Goal: Task Accomplishment & Management: Complete application form

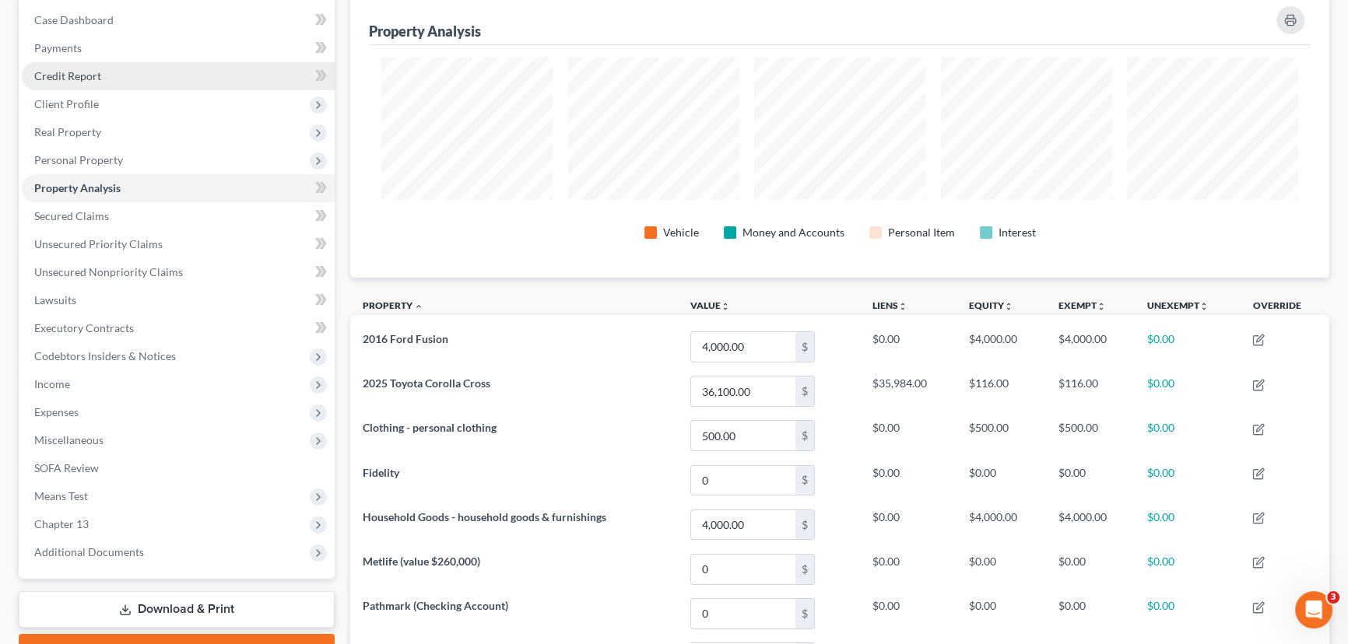
scroll to position [141, 0]
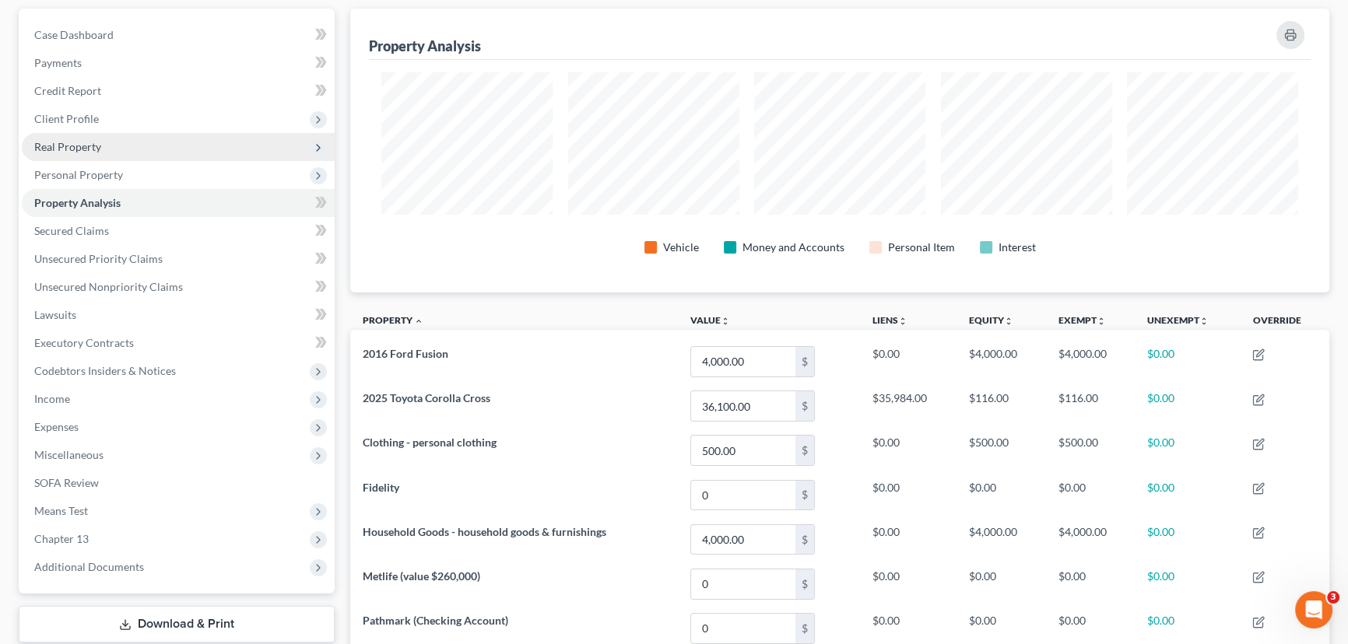
click at [109, 146] on span "Real Property" at bounding box center [178, 147] width 313 height 28
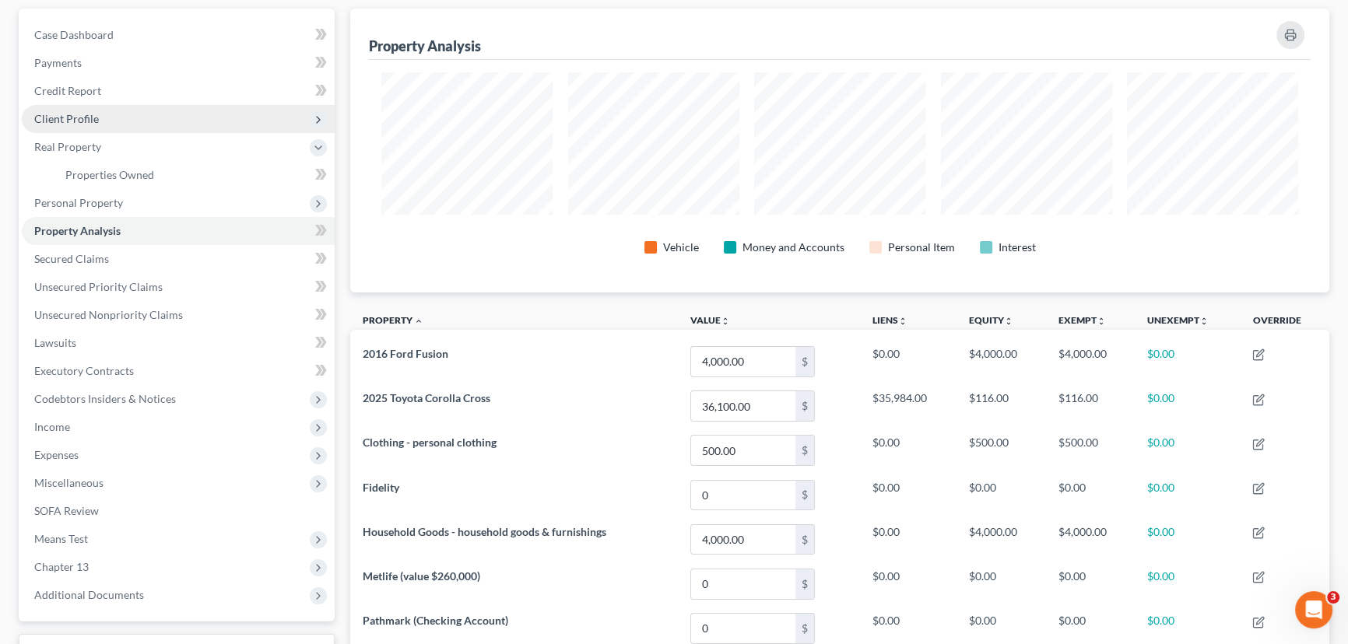
click at [107, 117] on span "Client Profile" at bounding box center [178, 119] width 313 height 28
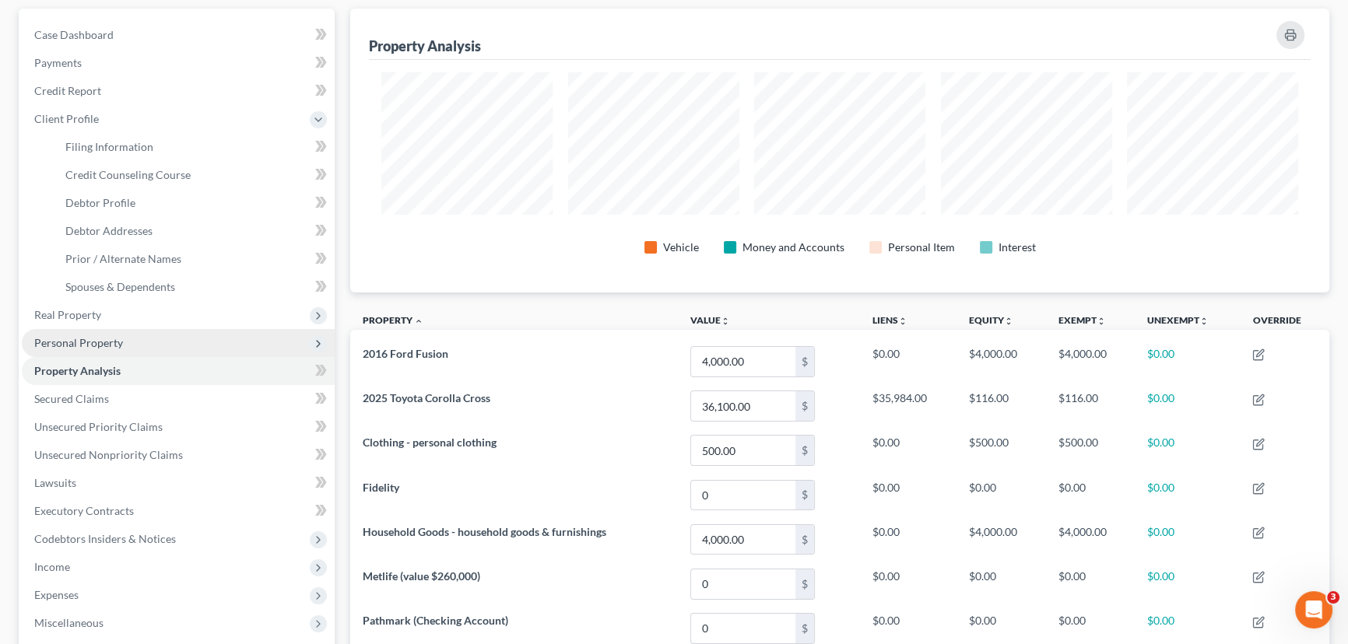
click at [89, 338] on span "Personal Property" at bounding box center [78, 342] width 89 height 13
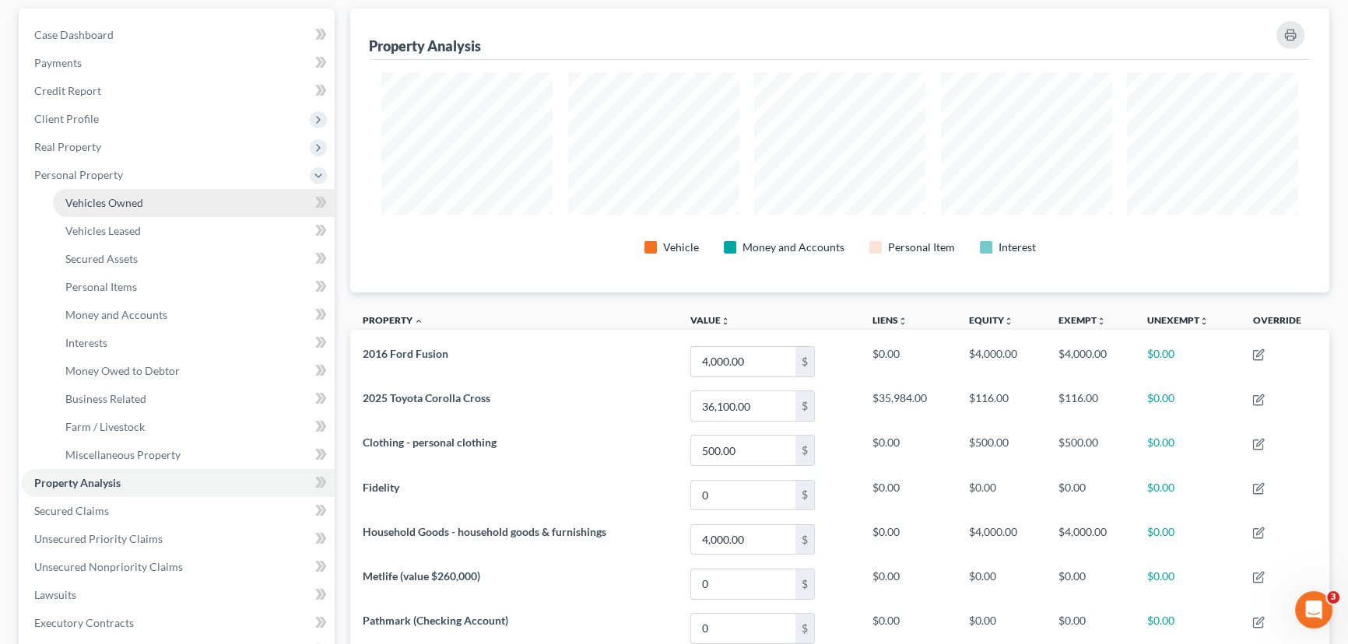
click at [101, 198] on span "Vehicles Owned" at bounding box center [104, 202] width 78 height 13
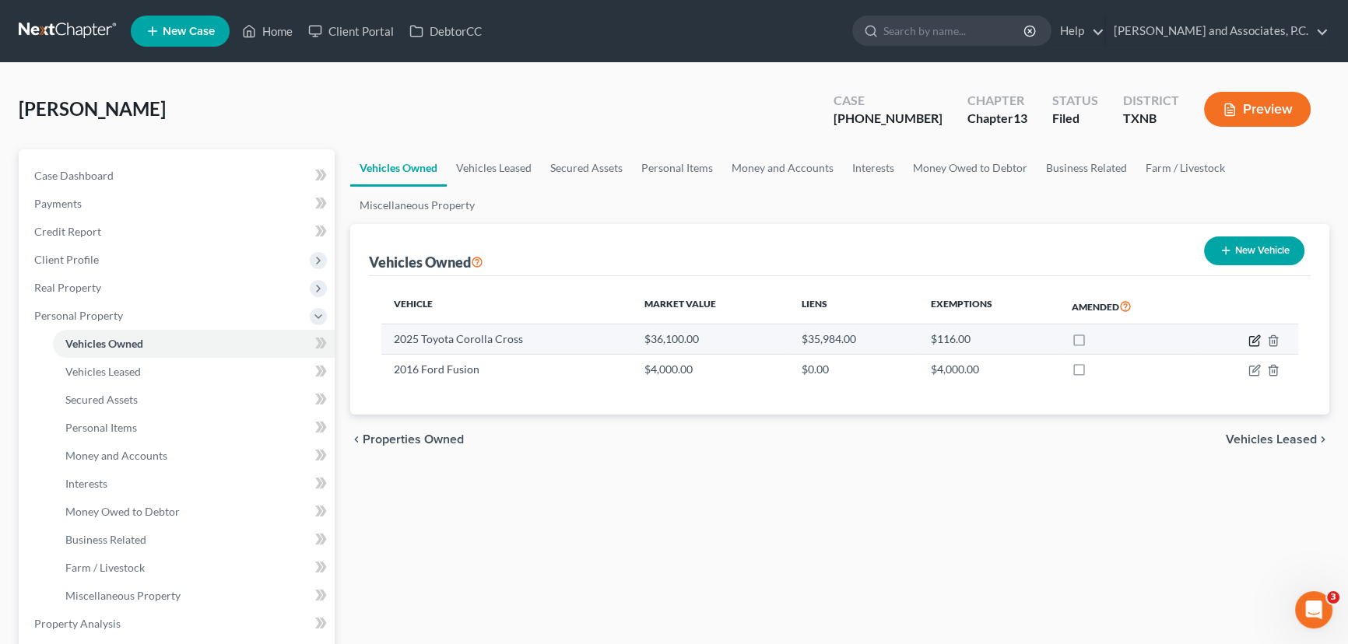
click at [1254, 342] on icon "button" at bounding box center [1254, 341] width 12 height 12
select select "0"
select select "1"
select select "0"
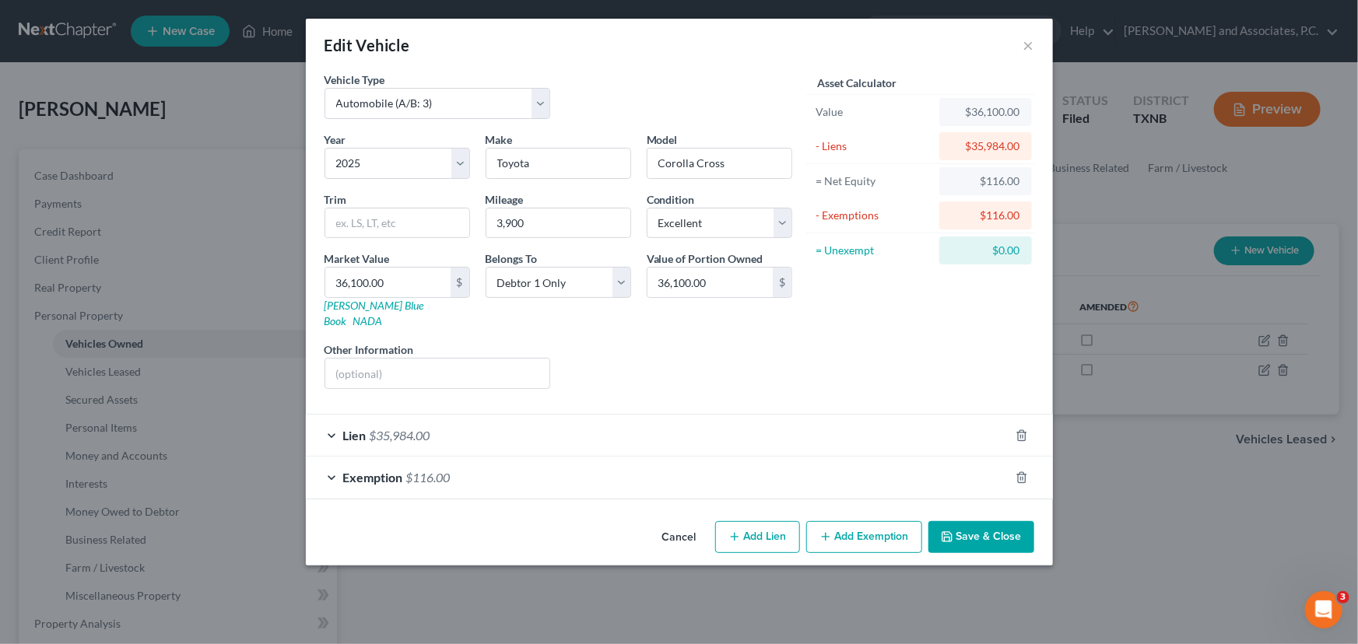
click at [681, 523] on button "Cancel" at bounding box center [679, 538] width 59 height 31
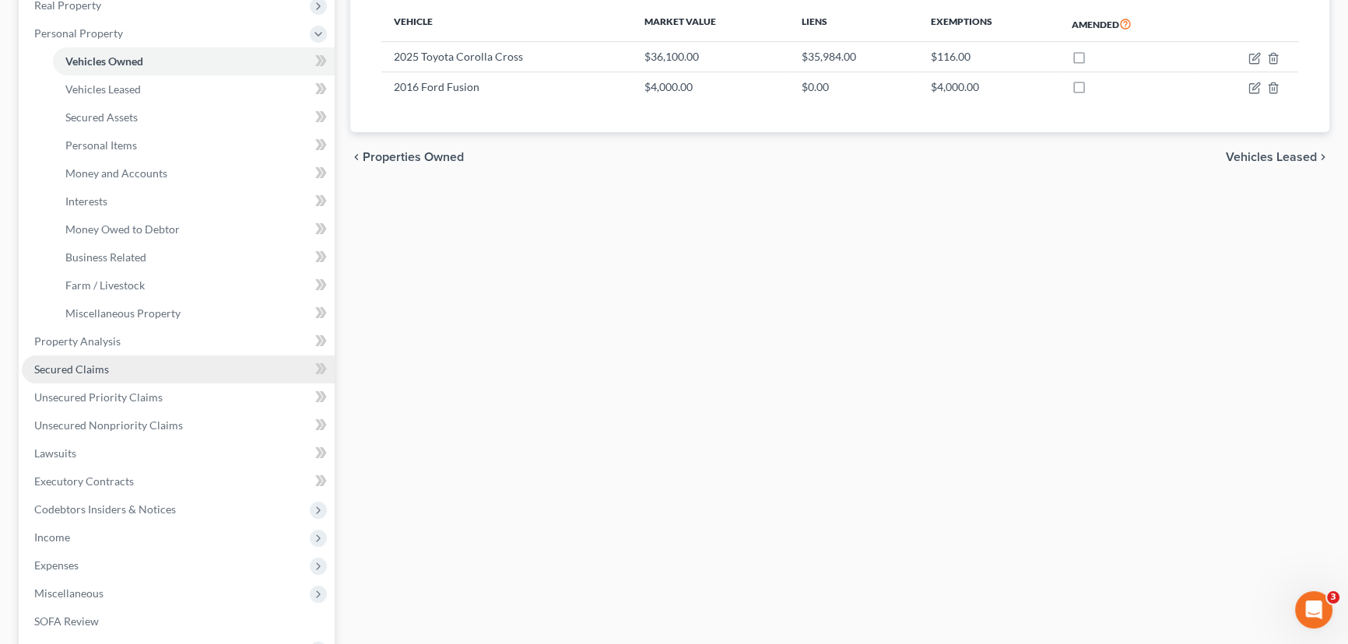
click at [137, 364] on link "Secured Claims" at bounding box center [178, 370] width 313 height 28
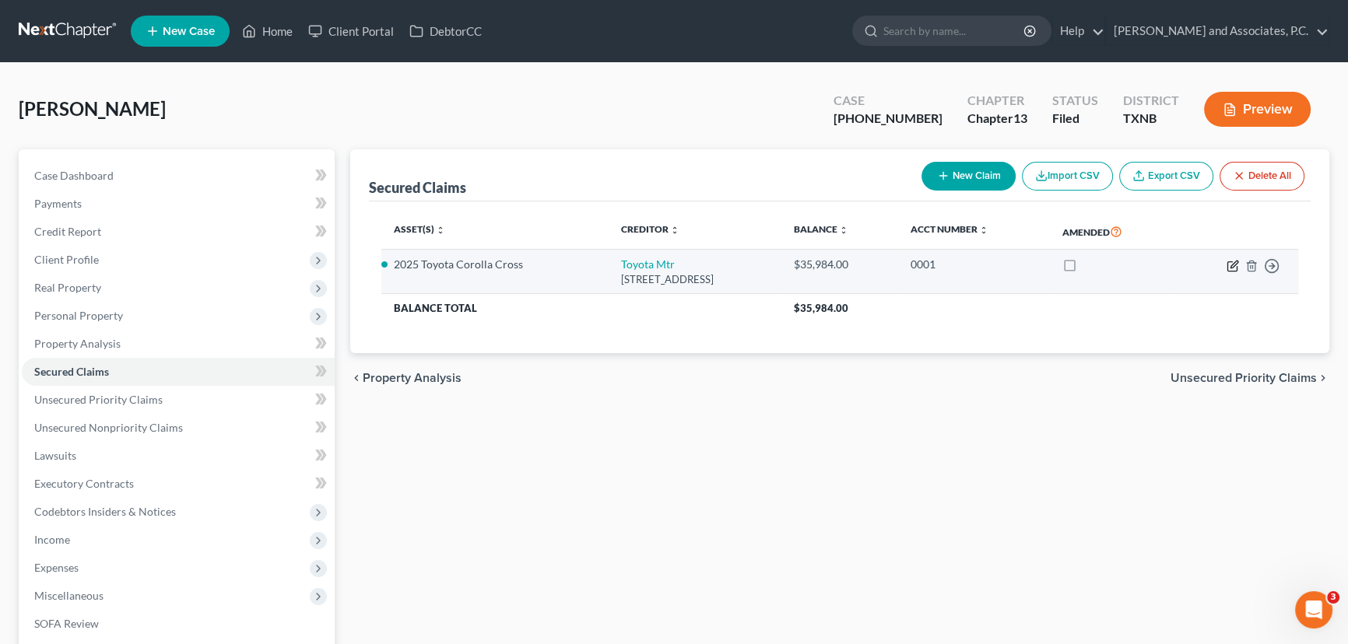
click at [1229, 265] on icon "button" at bounding box center [1232, 266] width 12 height 12
select select "14"
select select "2"
select select "0"
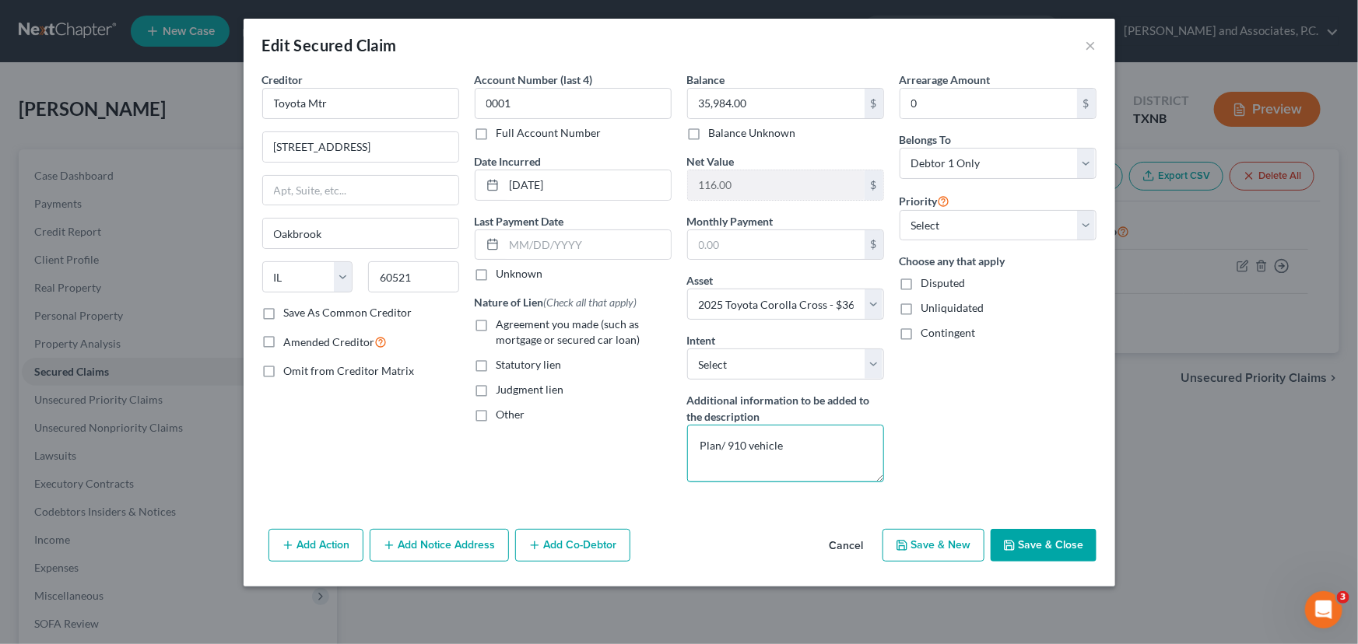
drag, startPoint x: 726, startPoint y: 443, endPoint x: 695, endPoint y: 444, distance: 31.2
click at [695, 444] on textarea "Plan/ 910 vehicle" at bounding box center [785, 454] width 197 height 58
type textarea "Pay direct/910 vehicle"
click at [1045, 542] on button "Save & Close" at bounding box center [1044, 545] width 106 height 33
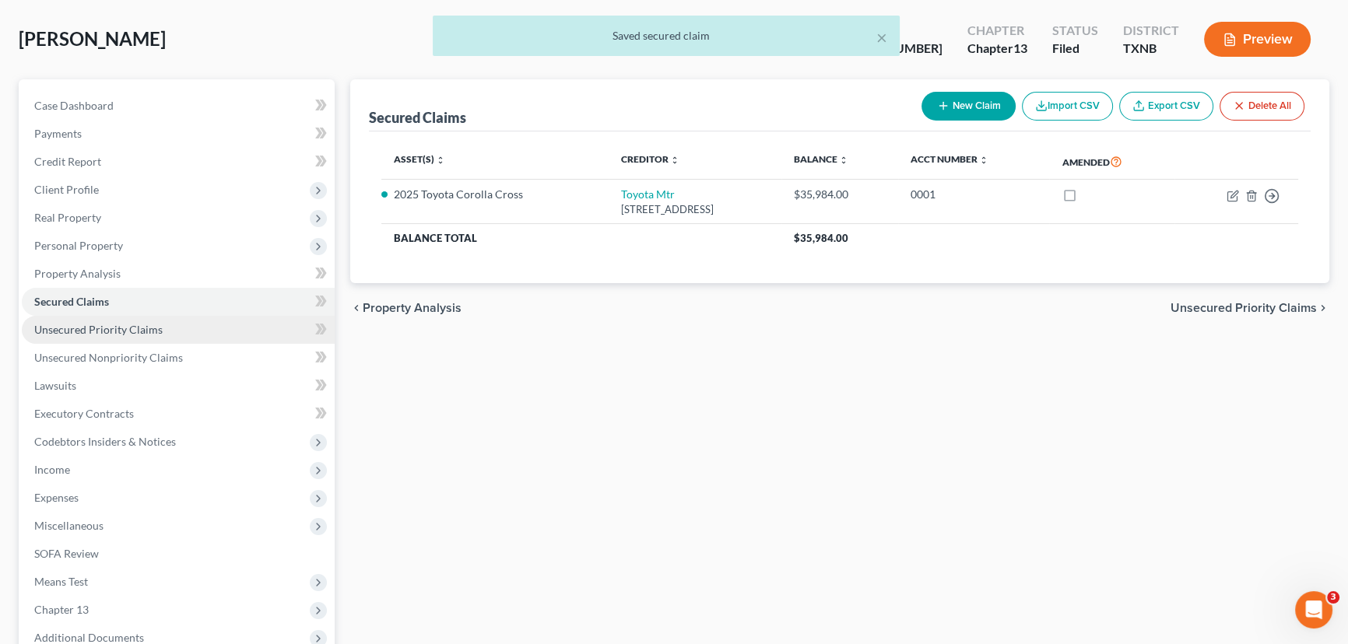
click at [139, 329] on span "Unsecured Priority Claims" at bounding box center [98, 329] width 128 height 13
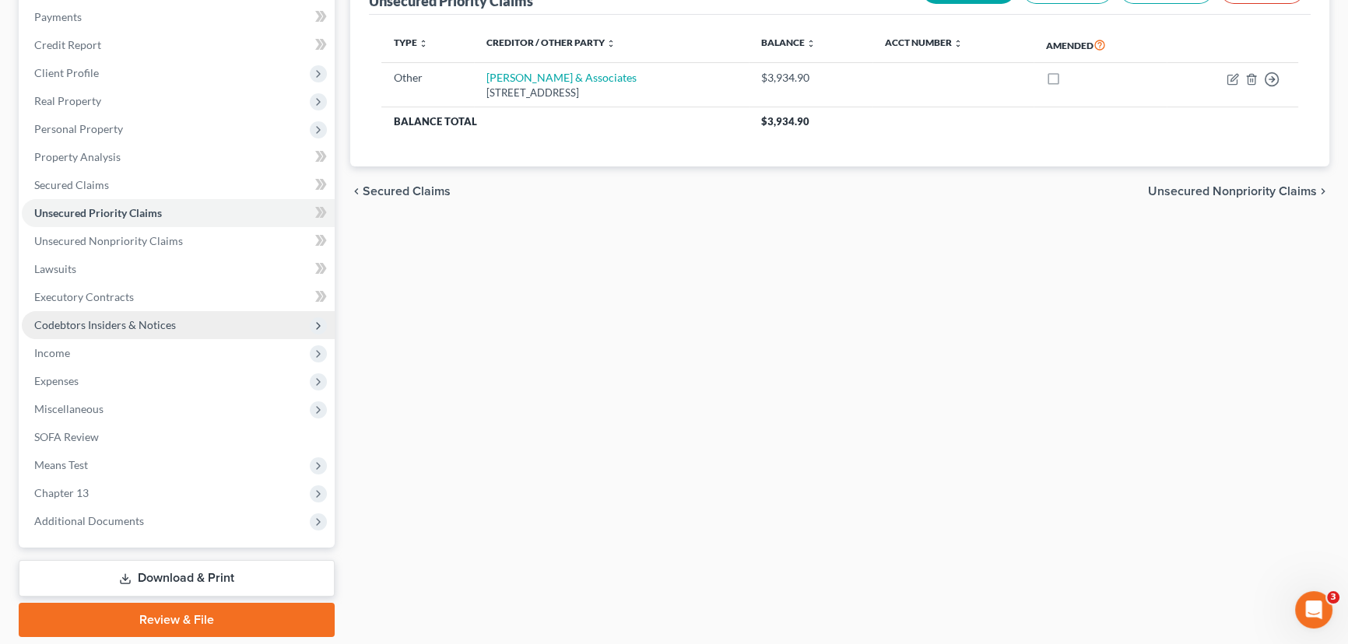
scroll to position [212, 0]
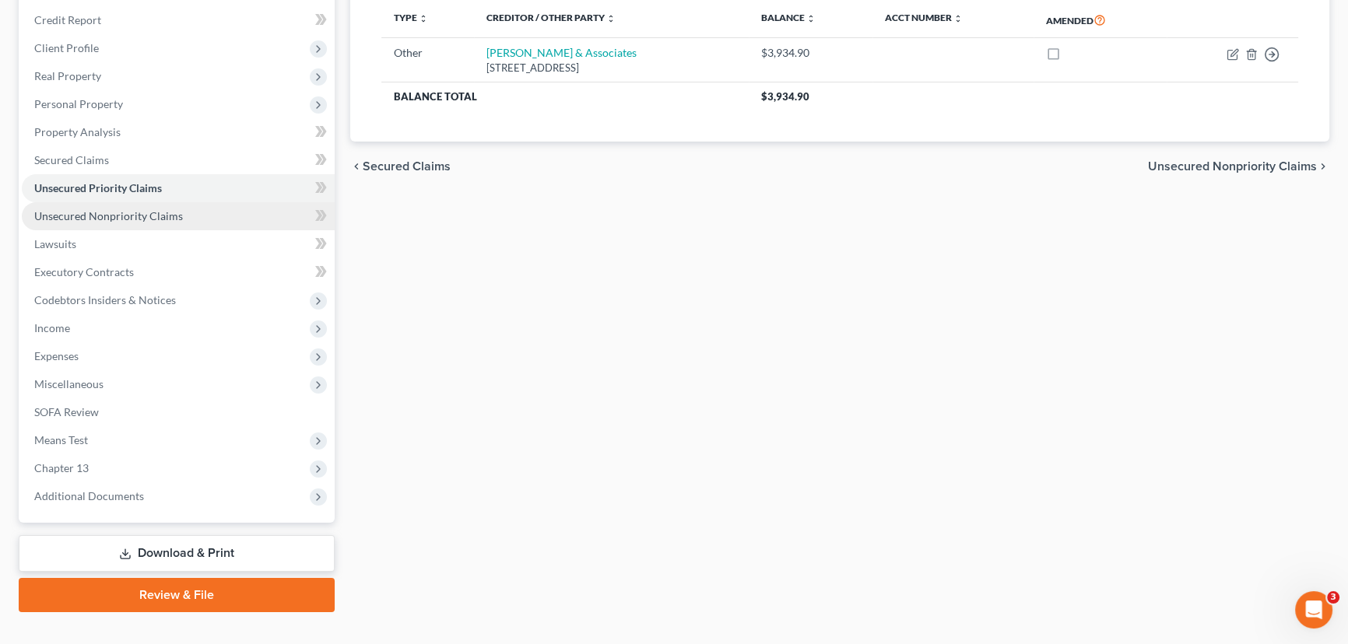
click at [105, 219] on span "Unsecured Nonpriority Claims" at bounding box center [108, 215] width 149 height 13
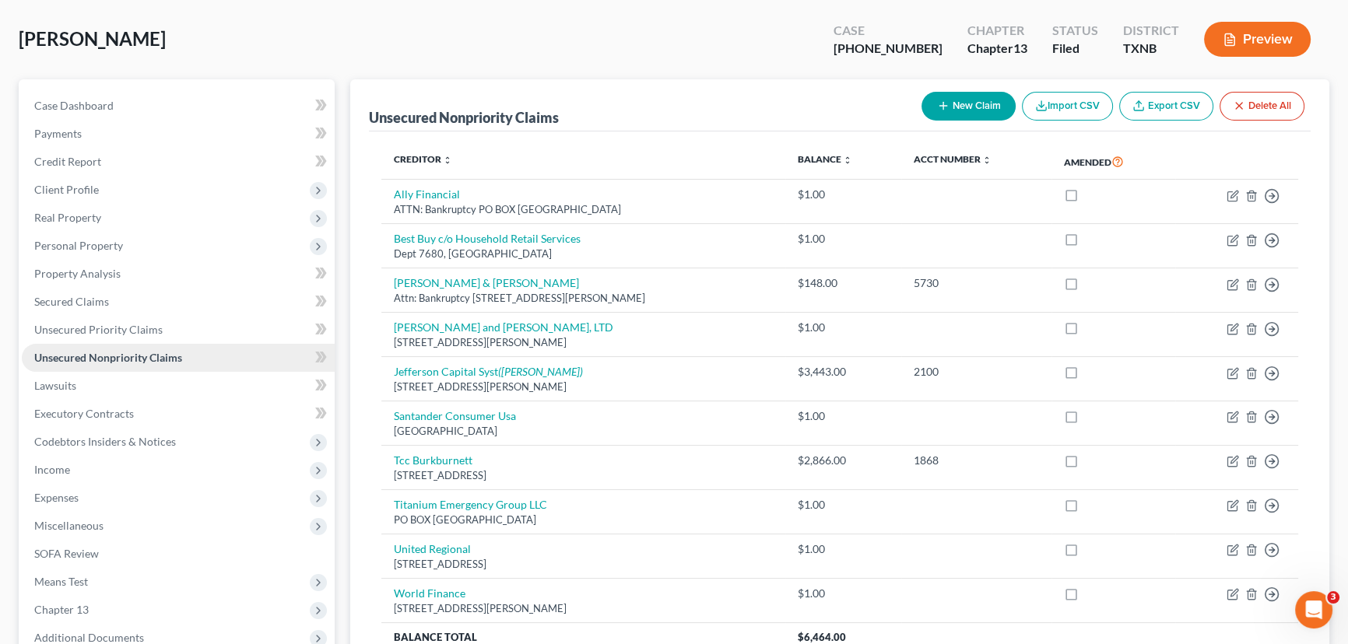
scroll to position [237, 0]
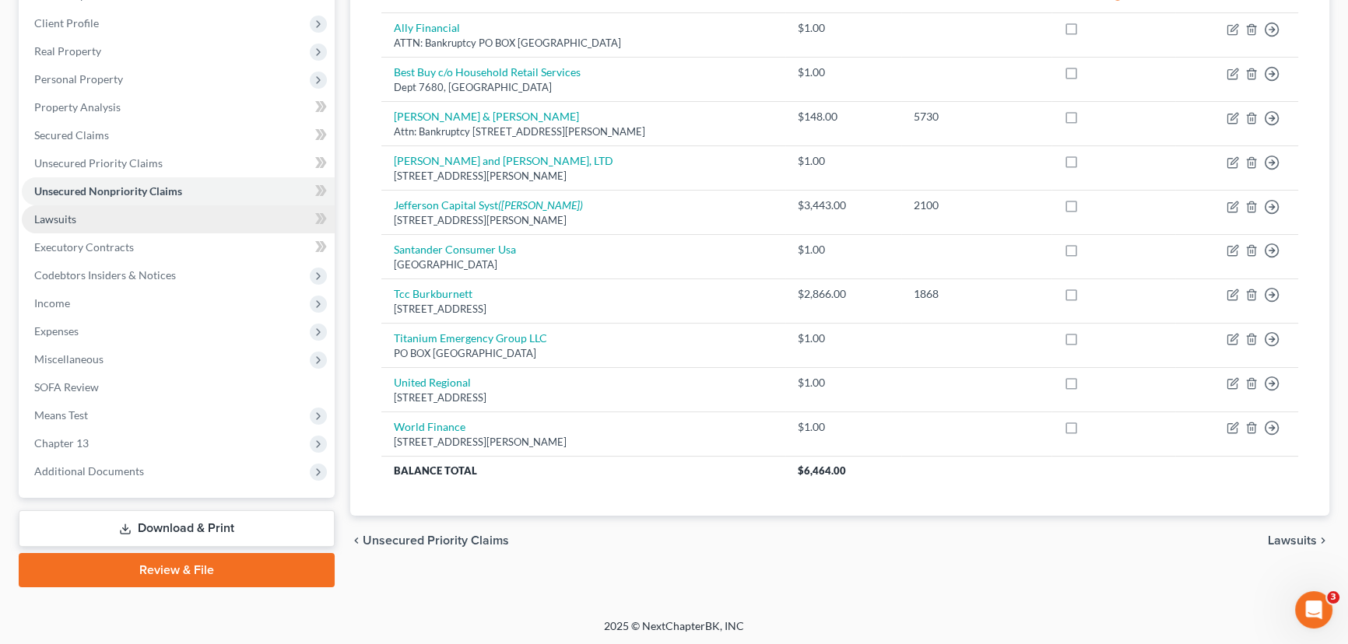
click at [126, 213] on link "Lawsuits" at bounding box center [178, 219] width 313 height 28
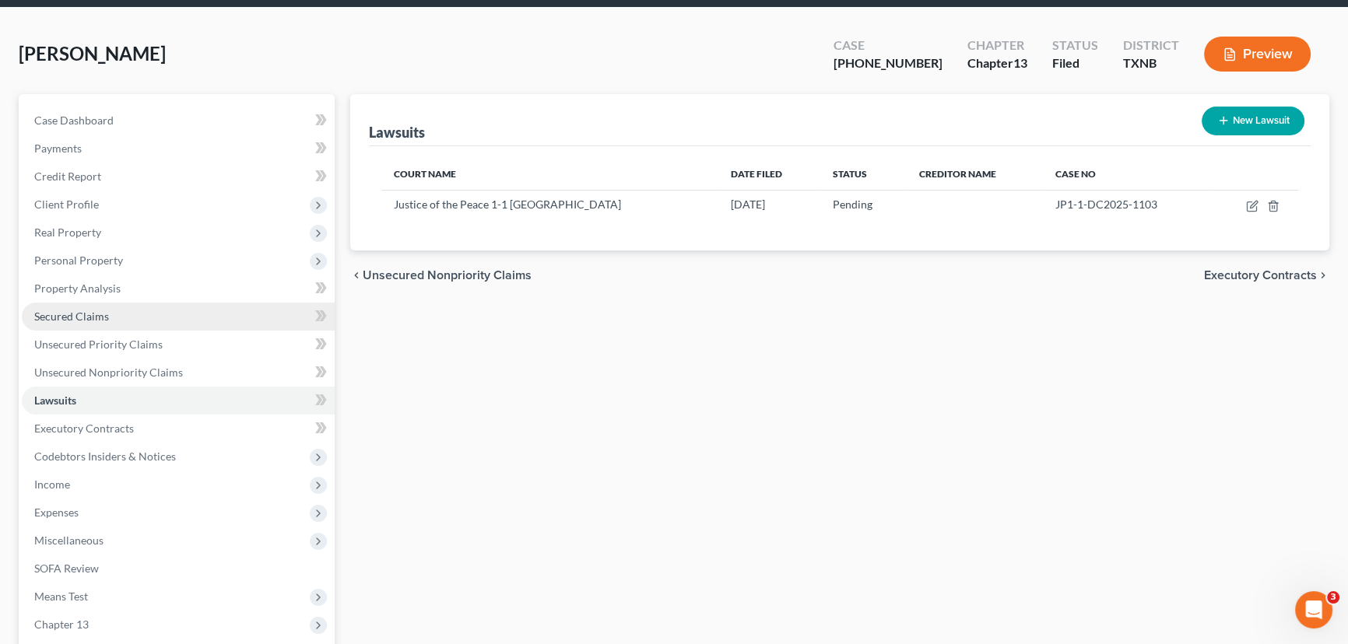
scroll to position [141, 0]
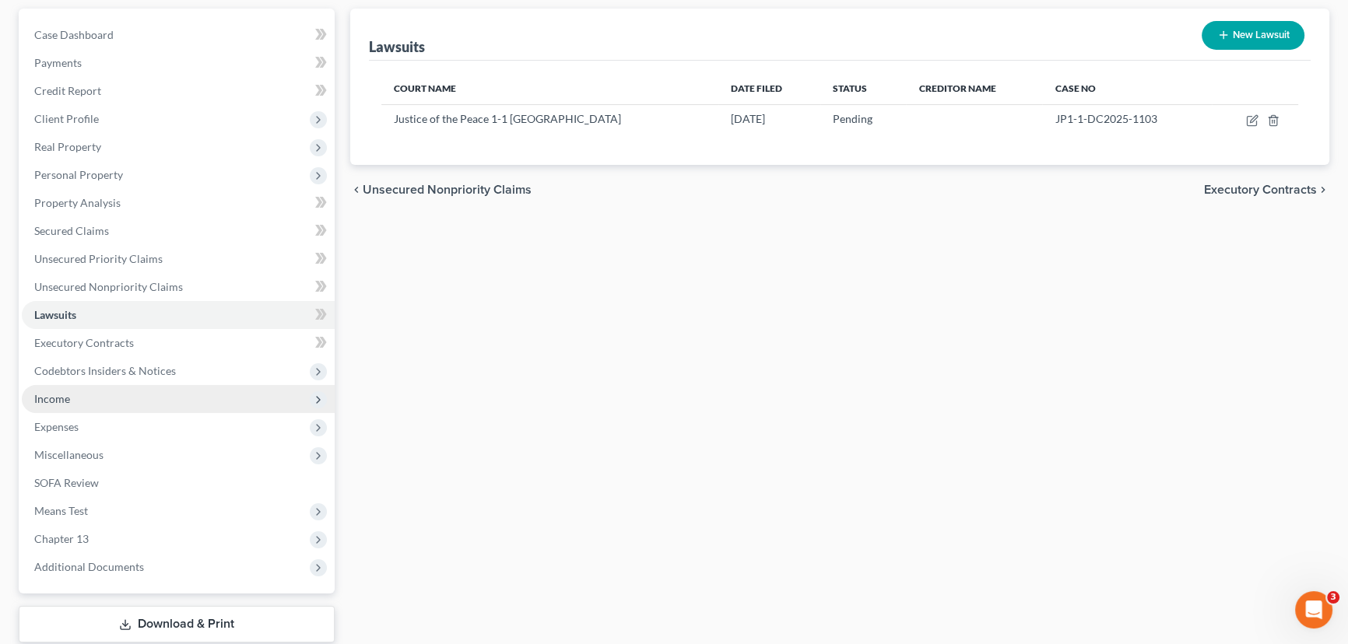
click at [108, 388] on span "Income" at bounding box center [178, 399] width 313 height 28
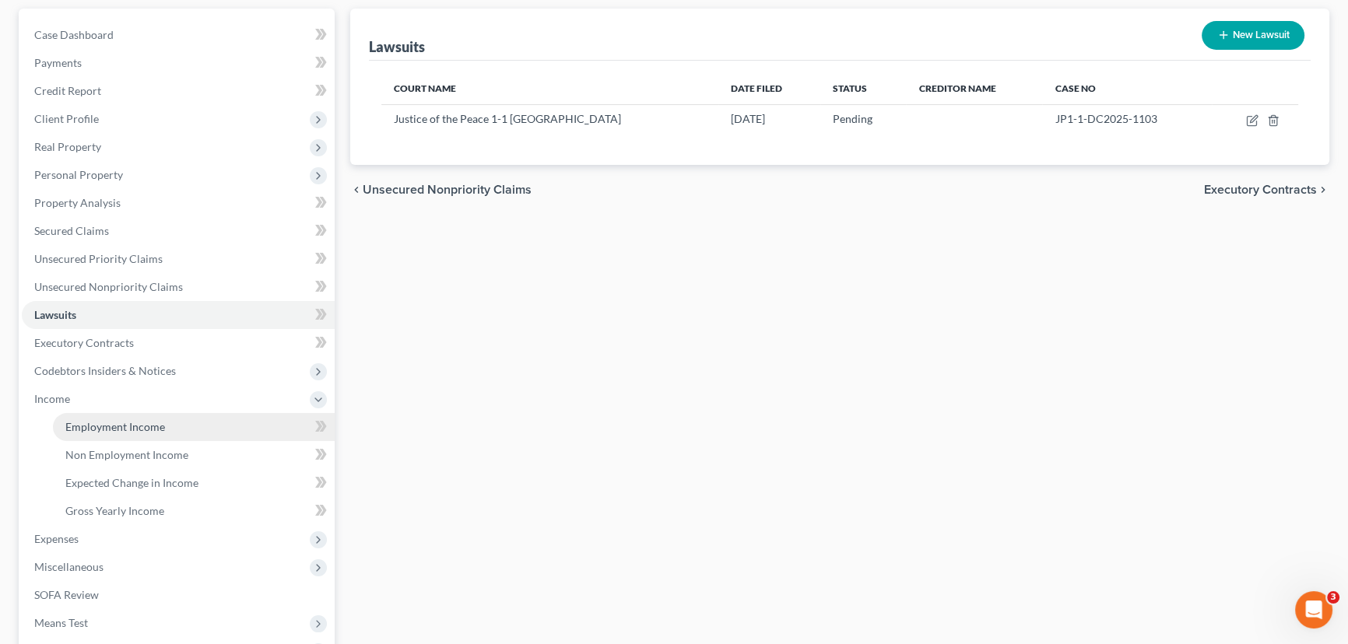
click at [109, 434] on link "Employment Income" at bounding box center [194, 427] width 282 height 28
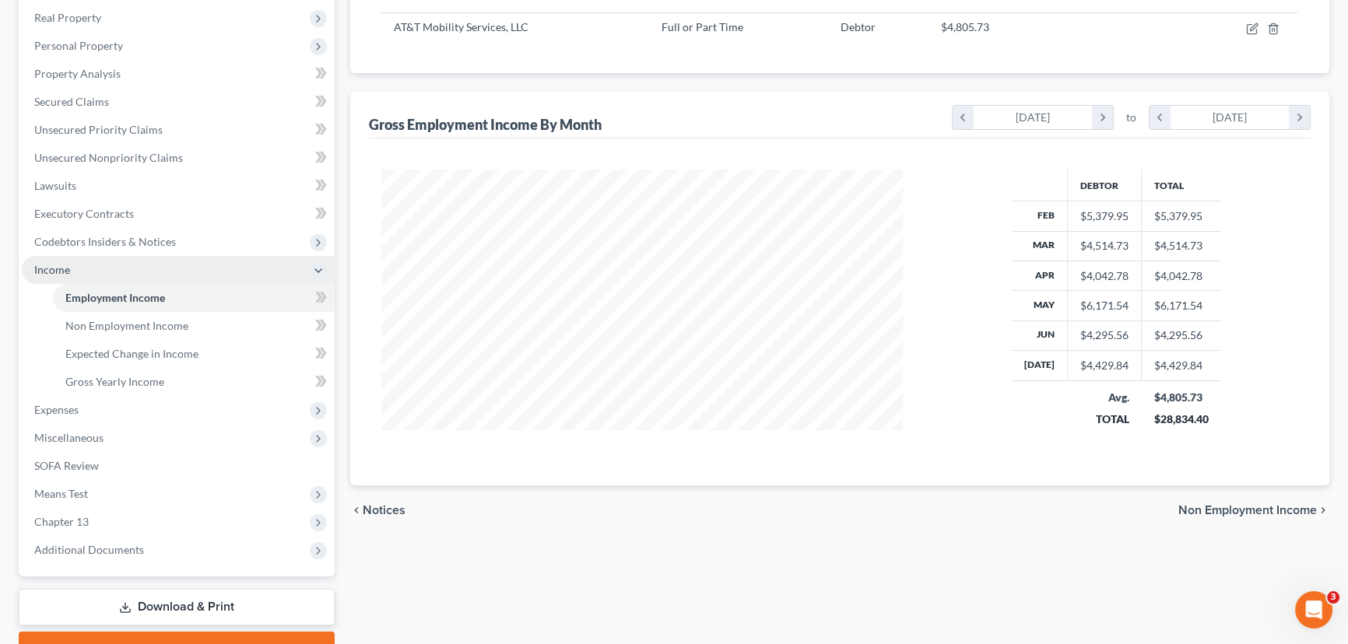
scroll to position [282, 0]
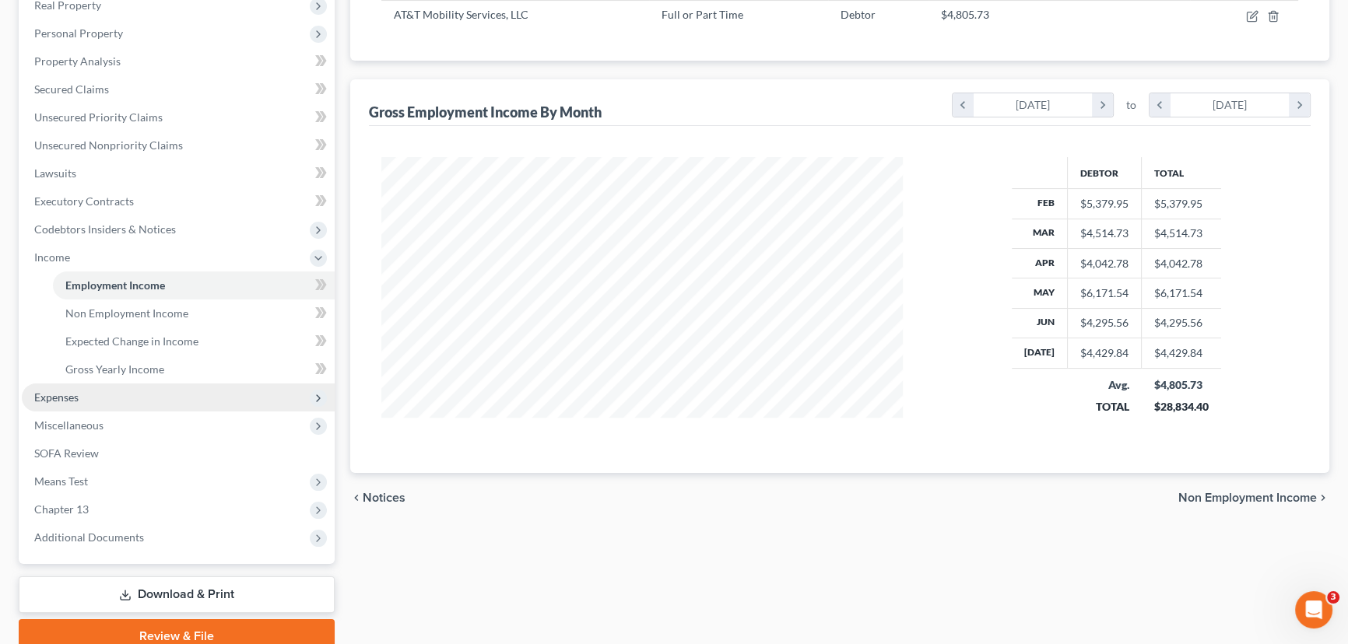
click at [93, 401] on span "Expenses" at bounding box center [178, 398] width 313 height 28
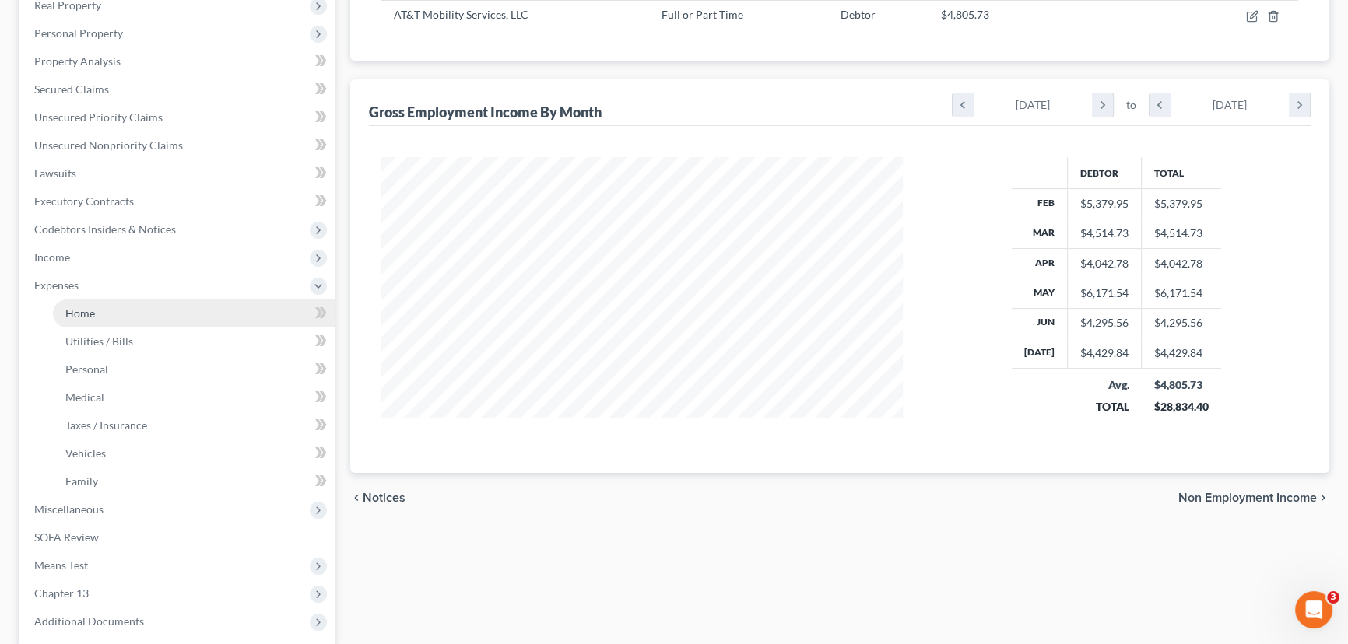
click at [103, 317] on link "Home" at bounding box center [194, 314] width 282 height 28
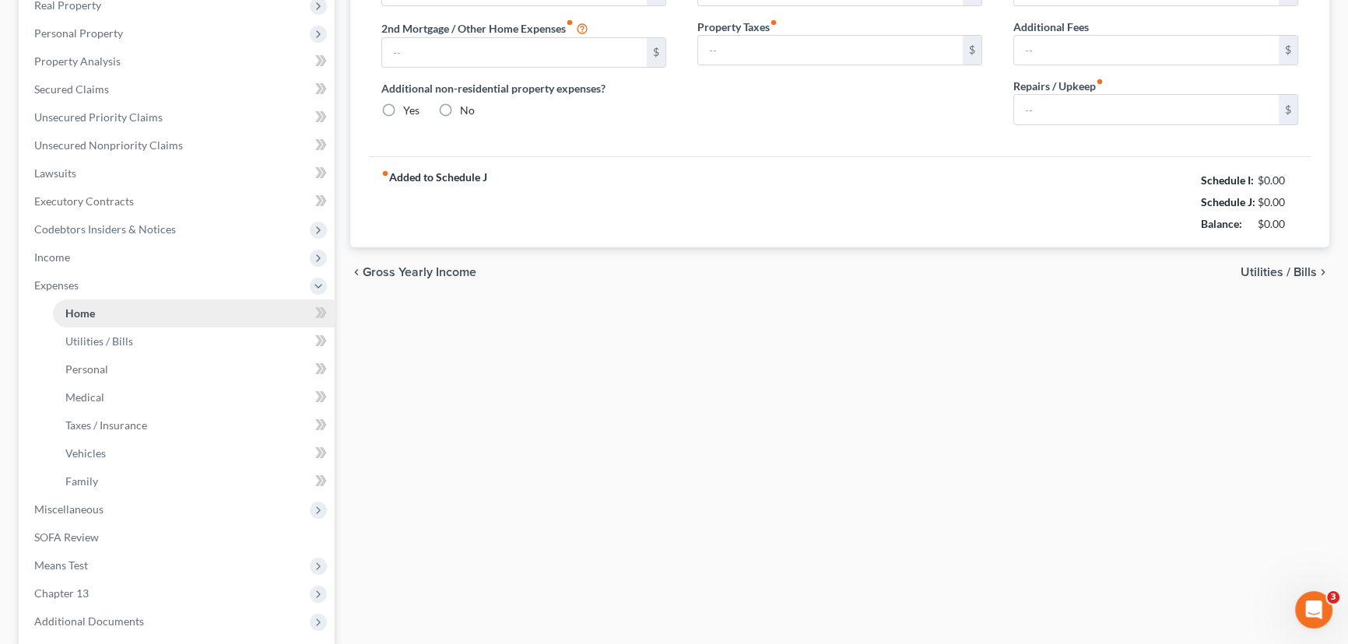
type input "750.00"
type input "0.00"
radio input "true"
type input "0.00"
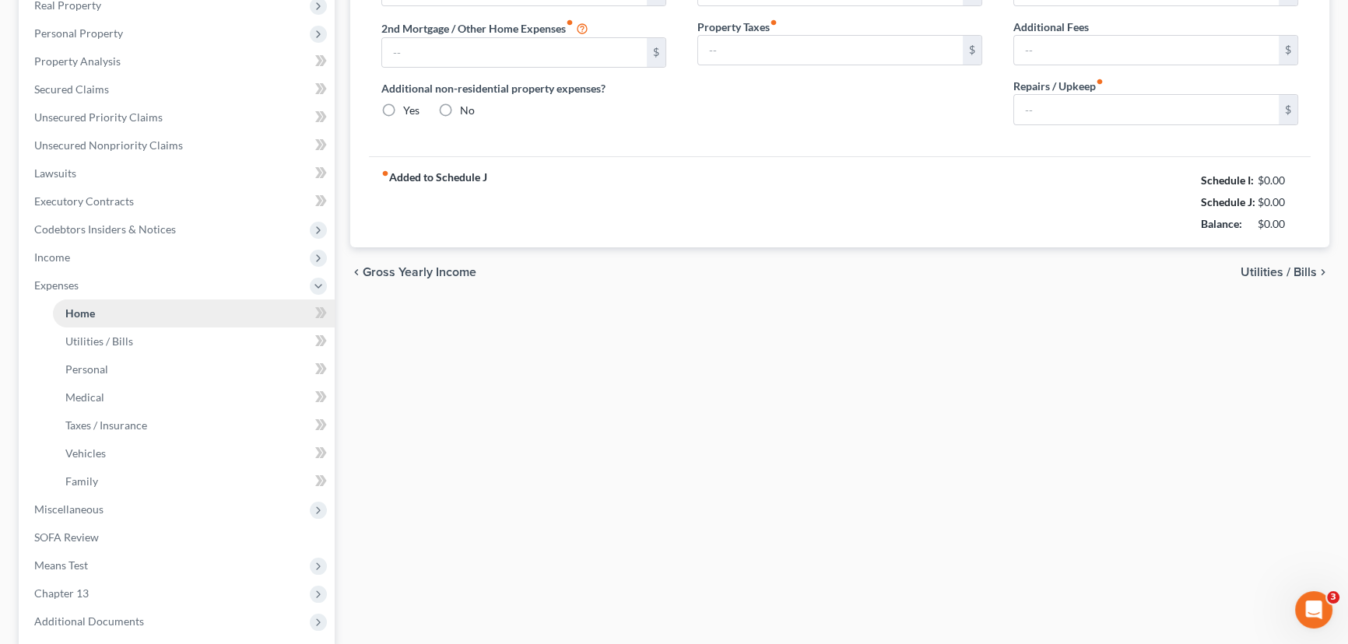
type input "0.00"
type input "50.00"
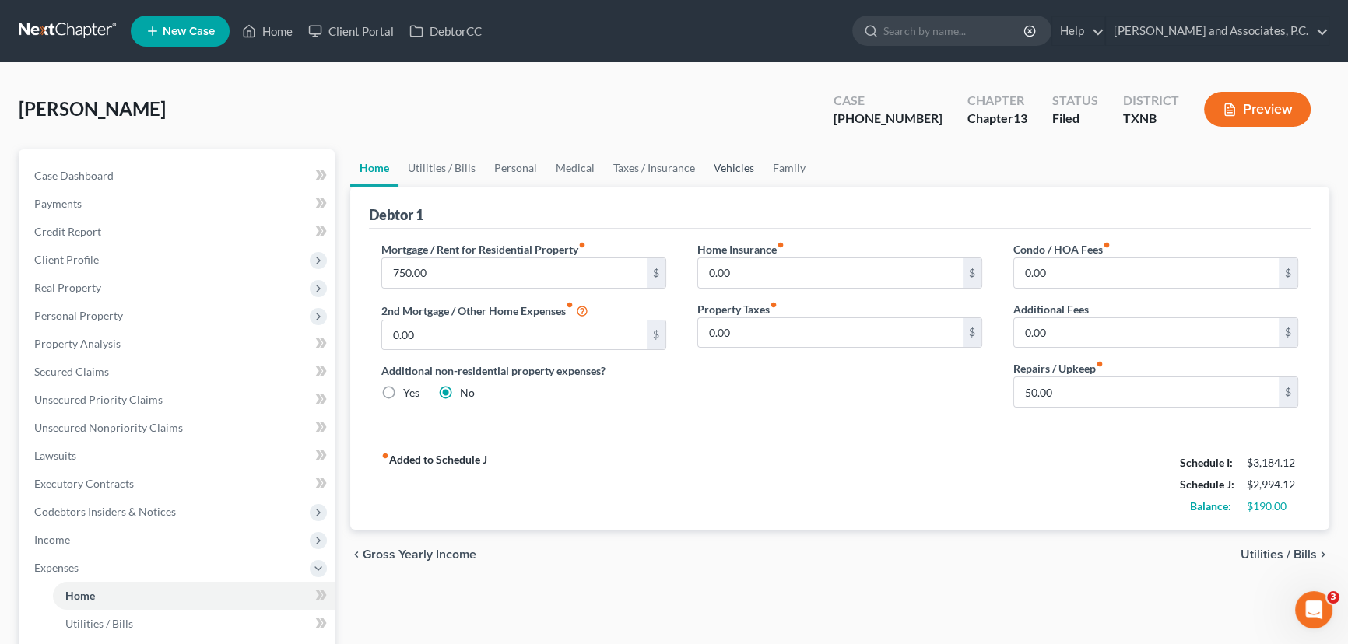
click at [721, 167] on link "Vehicles" at bounding box center [733, 167] width 59 height 37
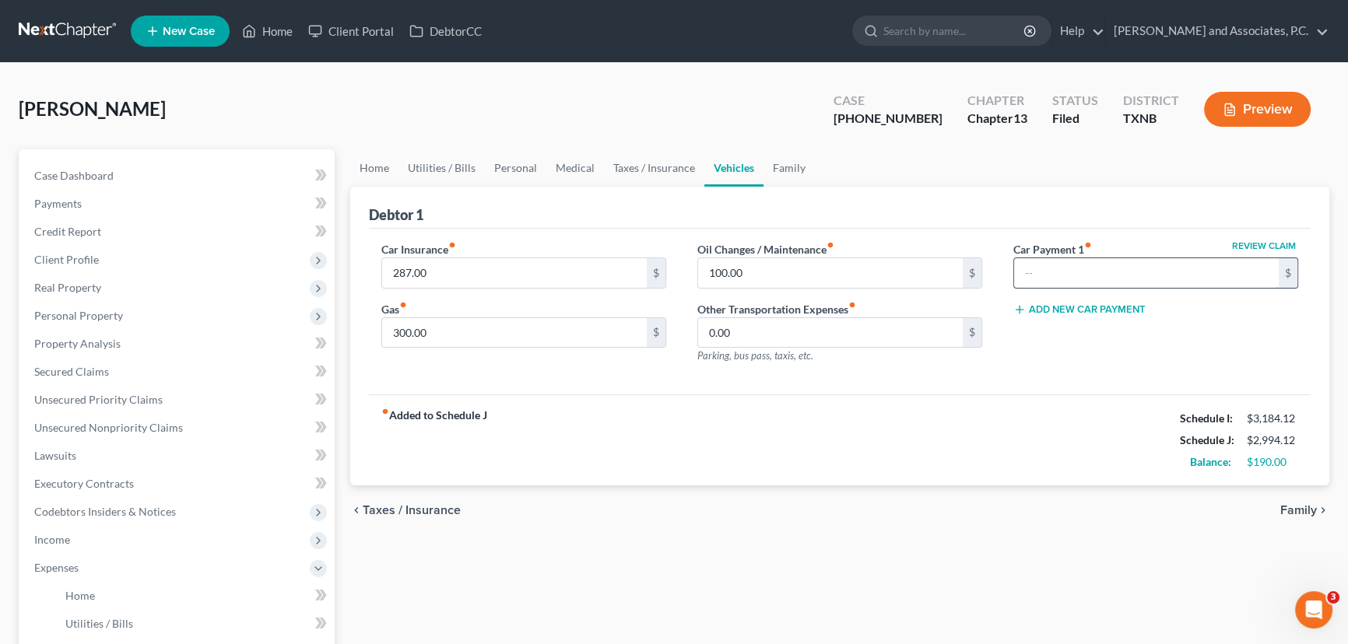
click at [1089, 270] on input "text" at bounding box center [1146, 273] width 265 height 30
type input "736.00"
click at [443, 166] on link "Utilities / Bills" at bounding box center [441, 167] width 86 height 37
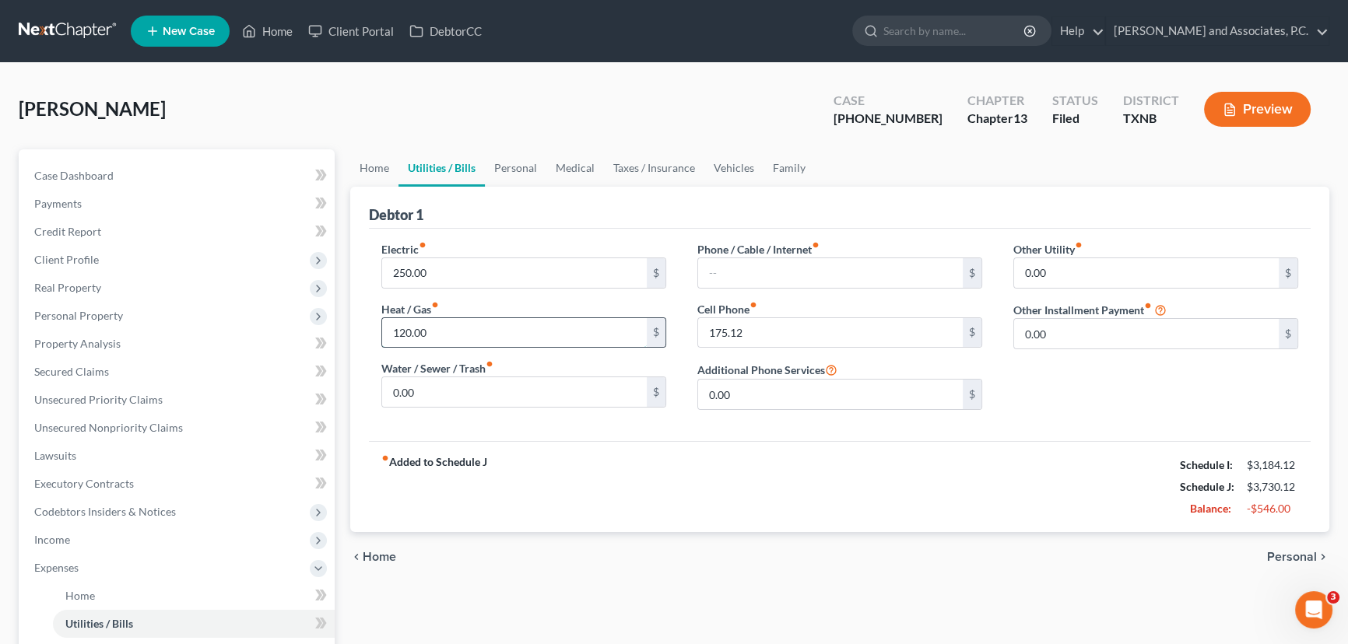
click at [467, 330] on input "120.00" at bounding box center [514, 333] width 265 height 30
type input "100.00"
click at [829, 321] on input "175.12" at bounding box center [830, 333] width 265 height 30
type input "150.12"
click at [523, 170] on link "Personal" at bounding box center [515, 167] width 61 height 37
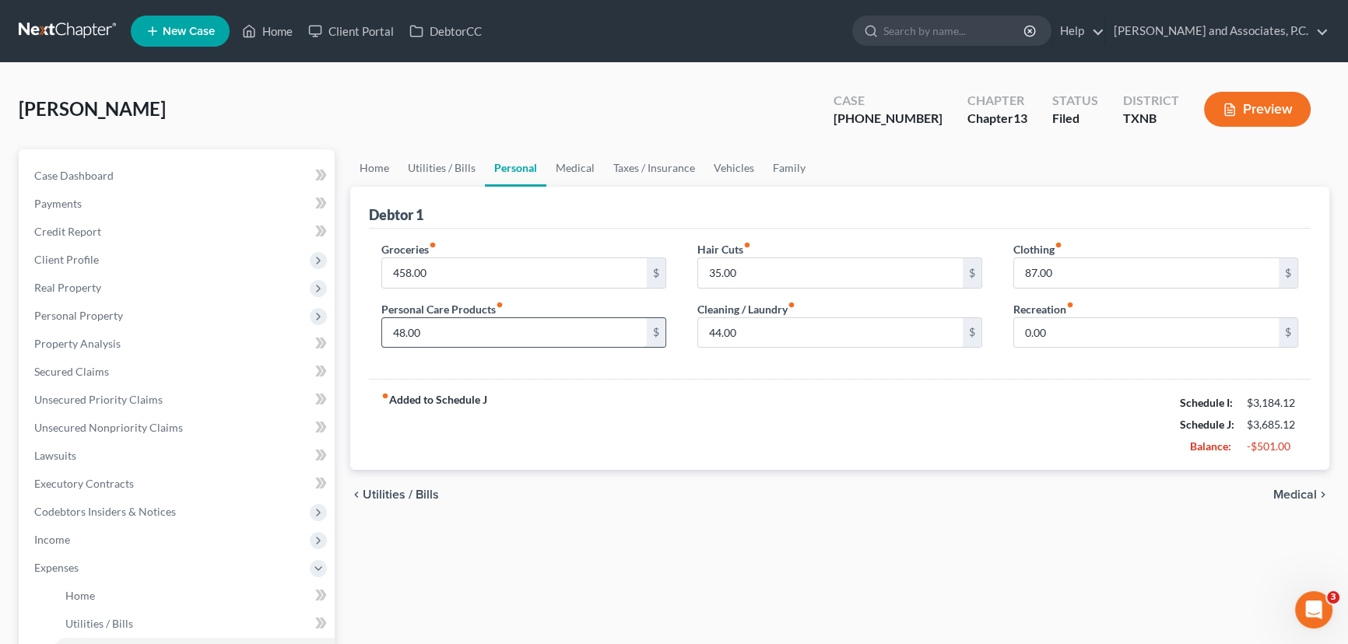
click at [495, 324] on input "48.00" at bounding box center [514, 333] width 265 height 30
click at [743, 268] on input "35.00" at bounding box center [830, 273] width 265 height 30
click at [780, 342] on input "44.00" at bounding box center [830, 333] width 265 height 30
click at [1113, 272] on input "87.00" at bounding box center [1146, 273] width 265 height 30
click at [556, 163] on link "Medical" at bounding box center [575, 167] width 58 height 37
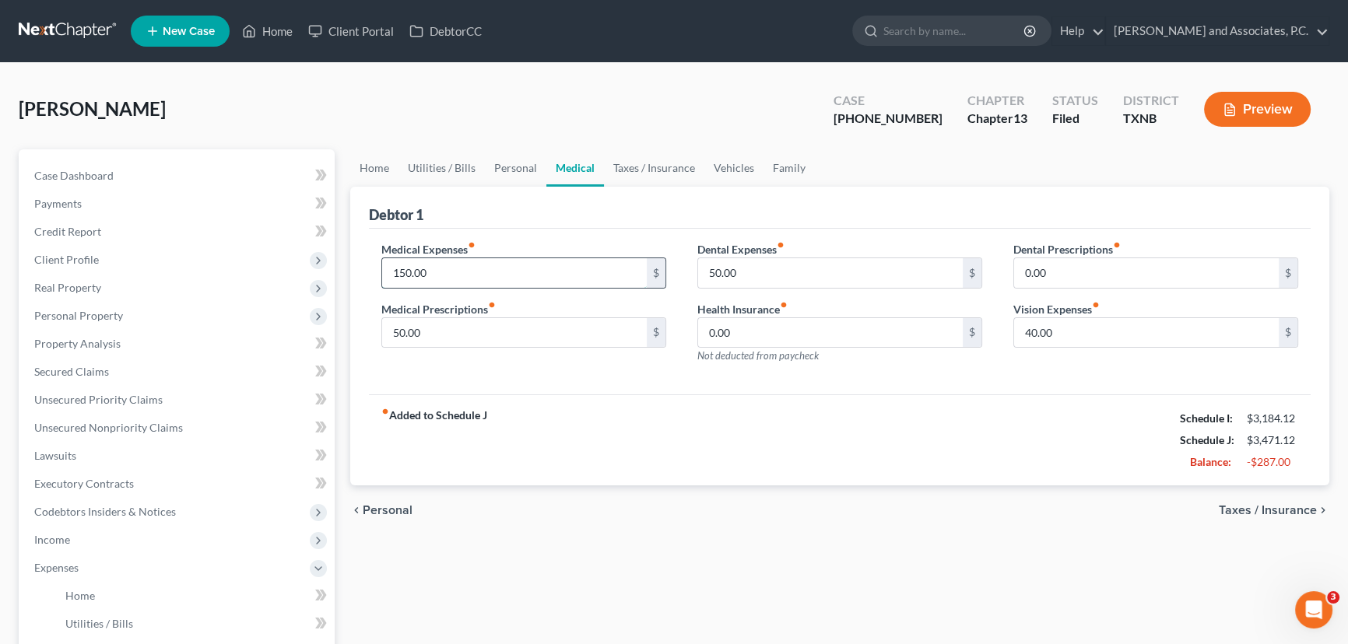
click at [463, 267] on input "150.00" at bounding box center [514, 273] width 265 height 30
type input "100.00"
type input "25.00"
type input "0"
type input "25.00"
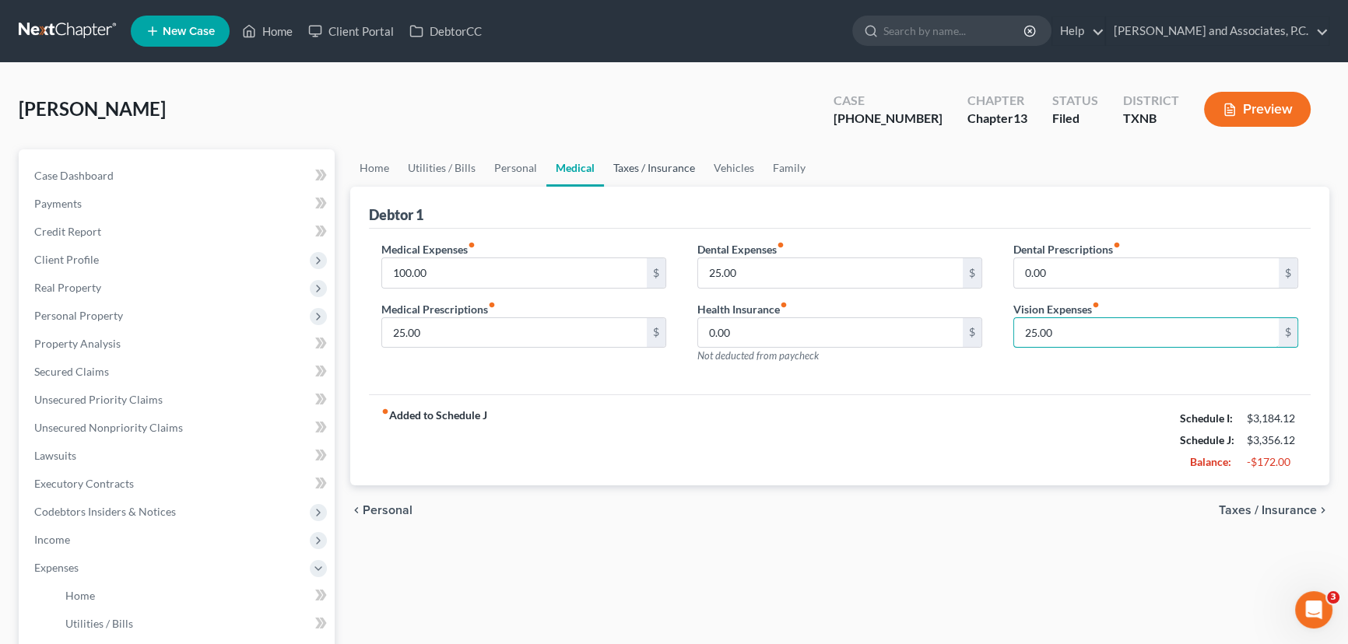
type input "25.00"
click at [661, 174] on link "Taxes / Insurance" at bounding box center [654, 167] width 100 height 37
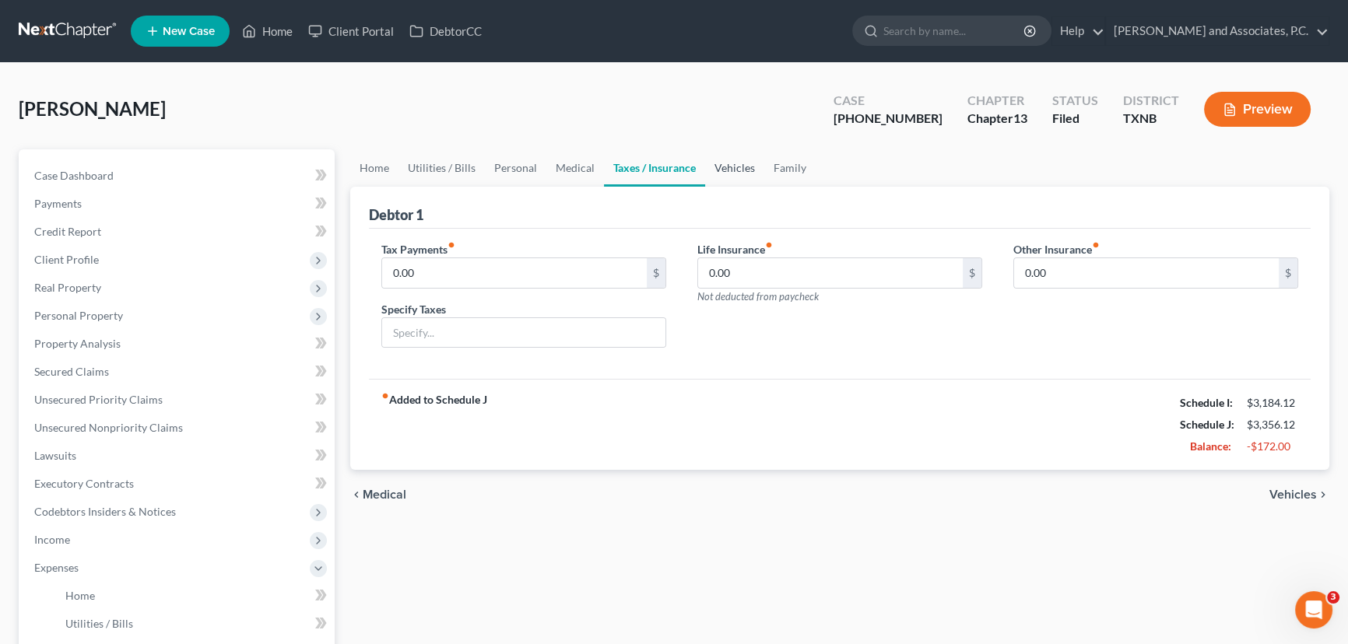
click at [746, 168] on link "Vehicles" at bounding box center [734, 167] width 59 height 37
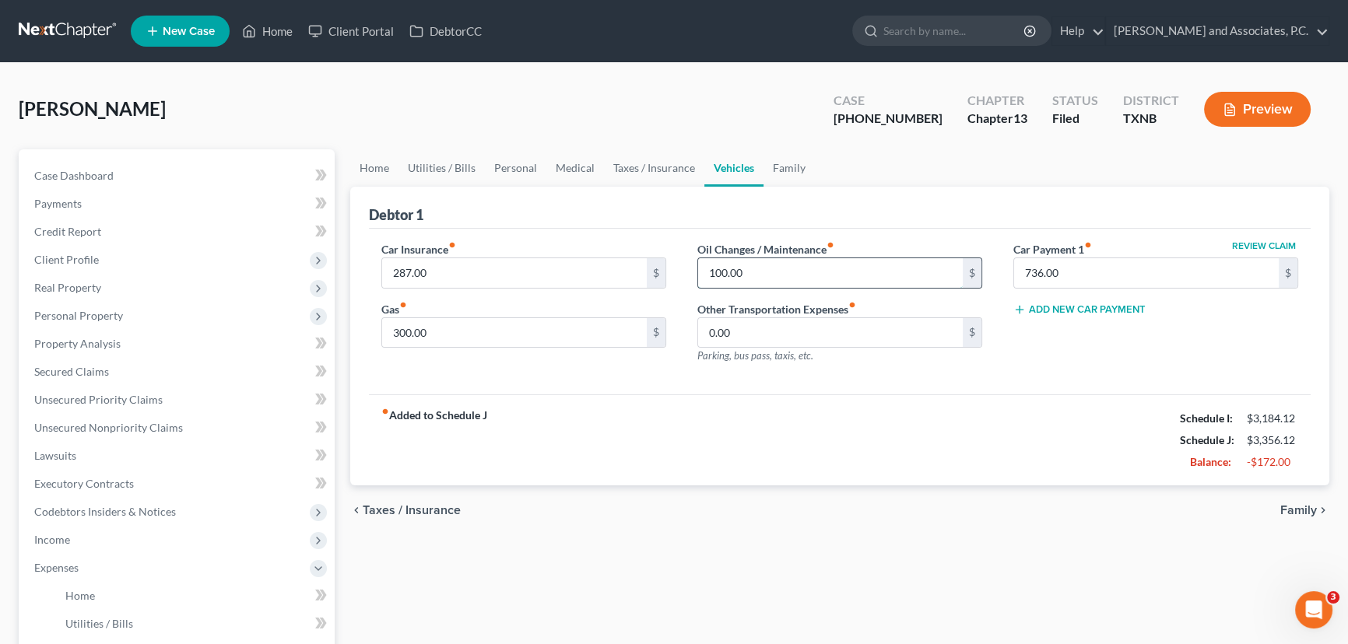
click at [797, 268] on input "100.00" at bounding box center [830, 273] width 265 height 30
type input "0.00"
click at [789, 177] on link "Family" at bounding box center [788, 167] width 51 height 37
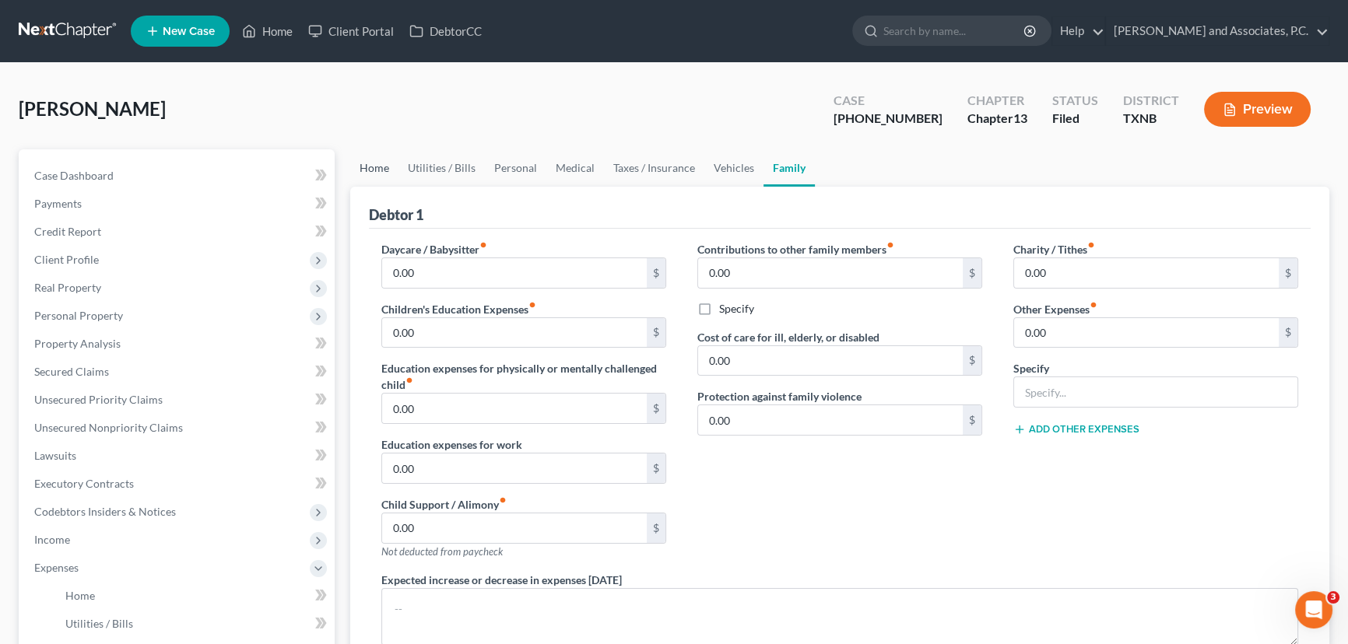
click at [378, 174] on link "Home" at bounding box center [374, 167] width 48 height 37
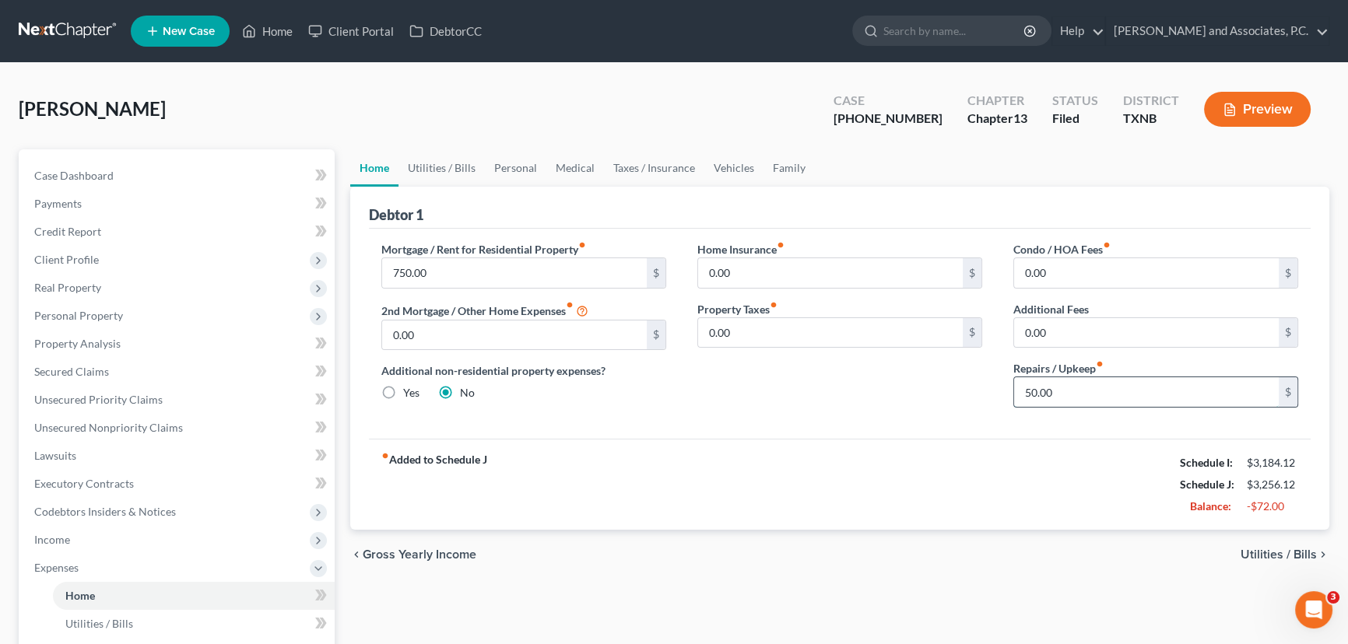
click at [1120, 384] on input "50.00" at bounding box center [1146, 392] width 265 height 30
click at [430, 168] on link "Utilities / Bills" at bounding box center [441, 167] width 86 height 37
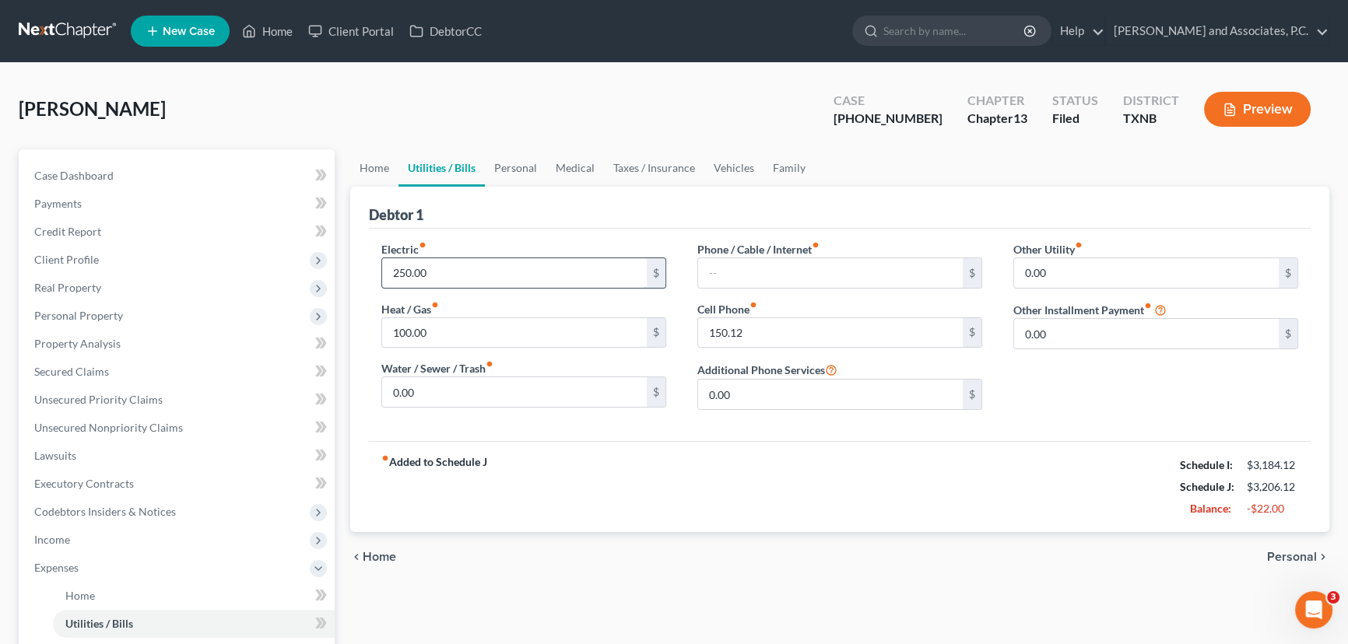
click at [476, 270] on input "250.00" at bounding box center [514, 273] width 265 height 30
type input "200.00"
click at [465, 334] on input "100.00" at bounding box center [514, 333] width 265 height 30
click at [785, 329] on input "150.12" at bounding box center [830, 333] width 265 height 30
type input "125.12"
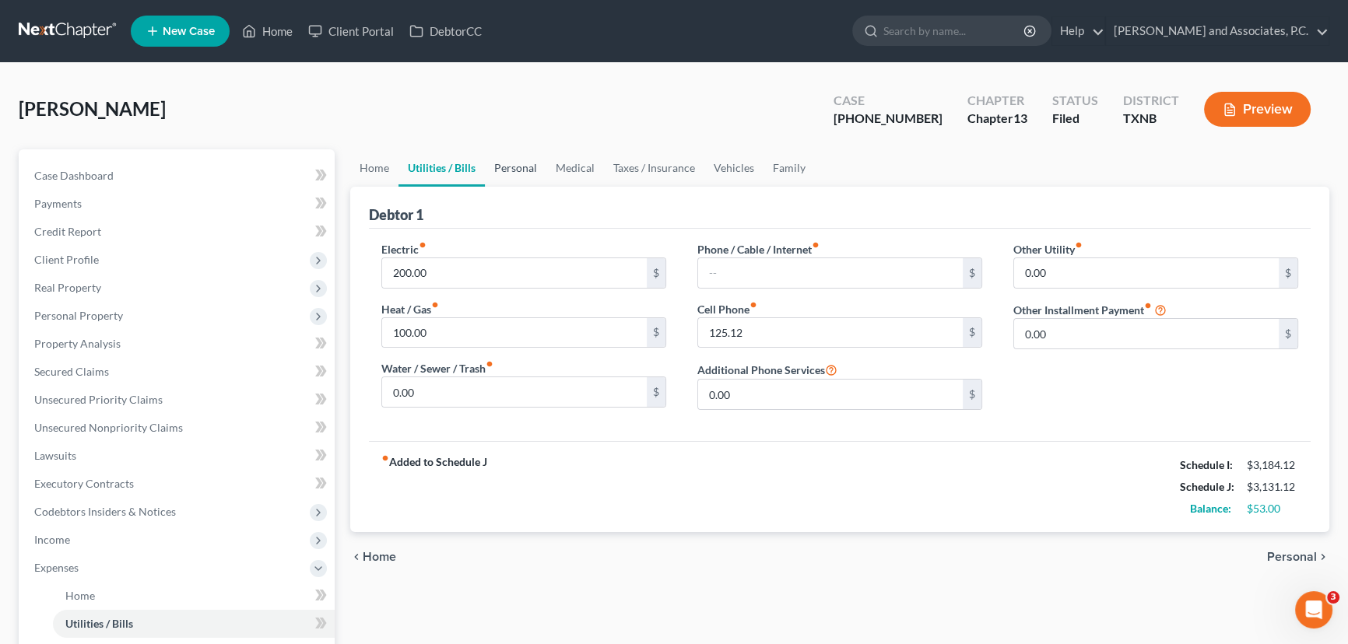
click at [517, 154] on link "Personal" at bounding box center [515, 167] width 61 height 37
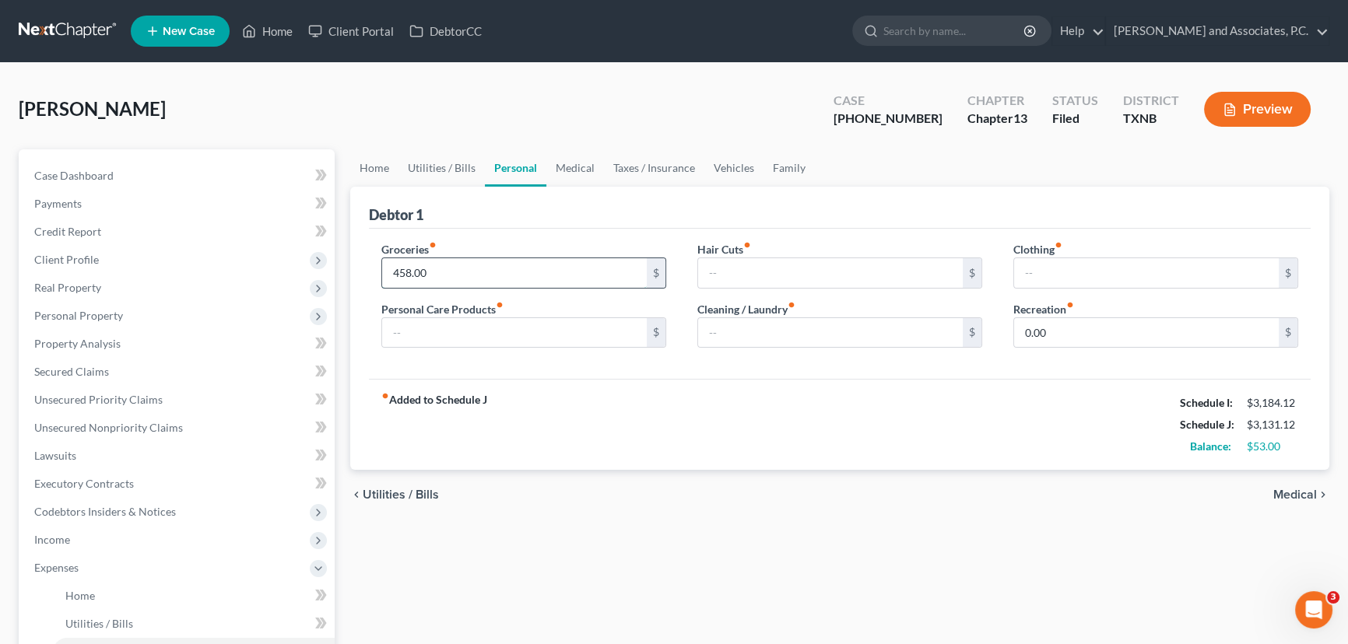
click at [510, 267] on input "458.00" at bounding box center [514, 273] width 265 height 30
click at [490, 272] on input "200.00" at bounding box center [514, 273] width 265 height 30
type input "300.00"
click at [579, 174] on link "Medical" at bounding box center [575, 167] width 58 height 37
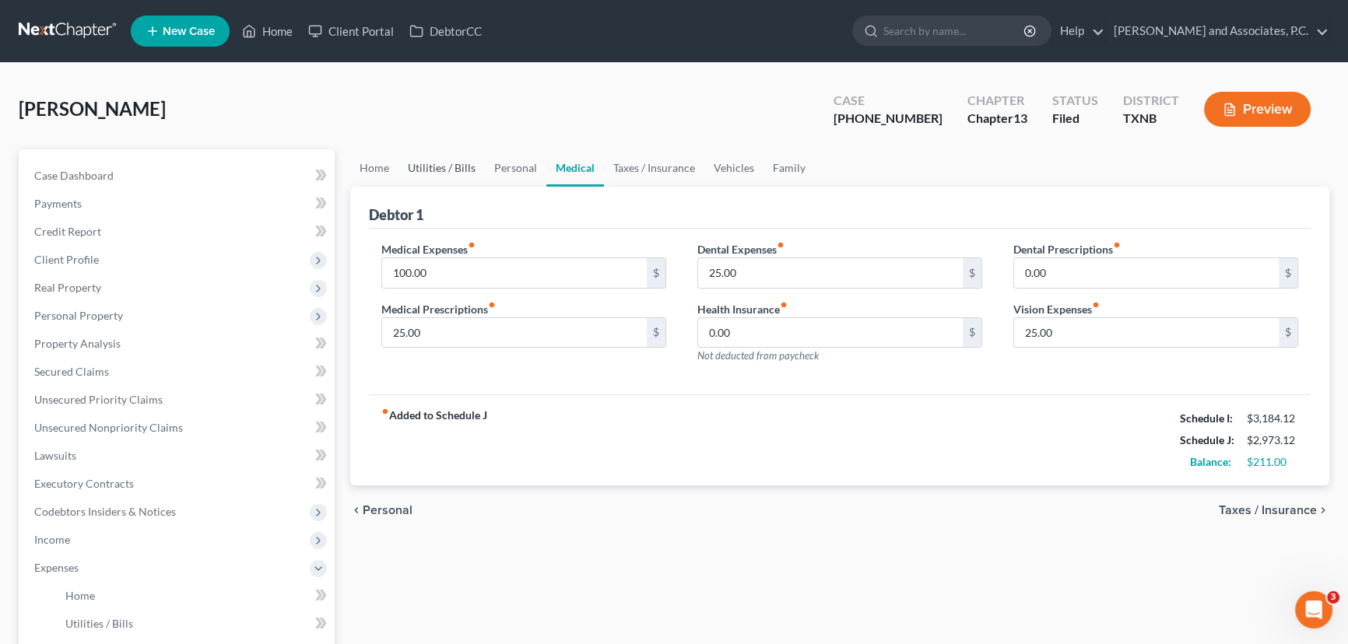
click at [452, 170] on link "Utilities / Bills" at bounding box center [441, 167] width 86 height 37
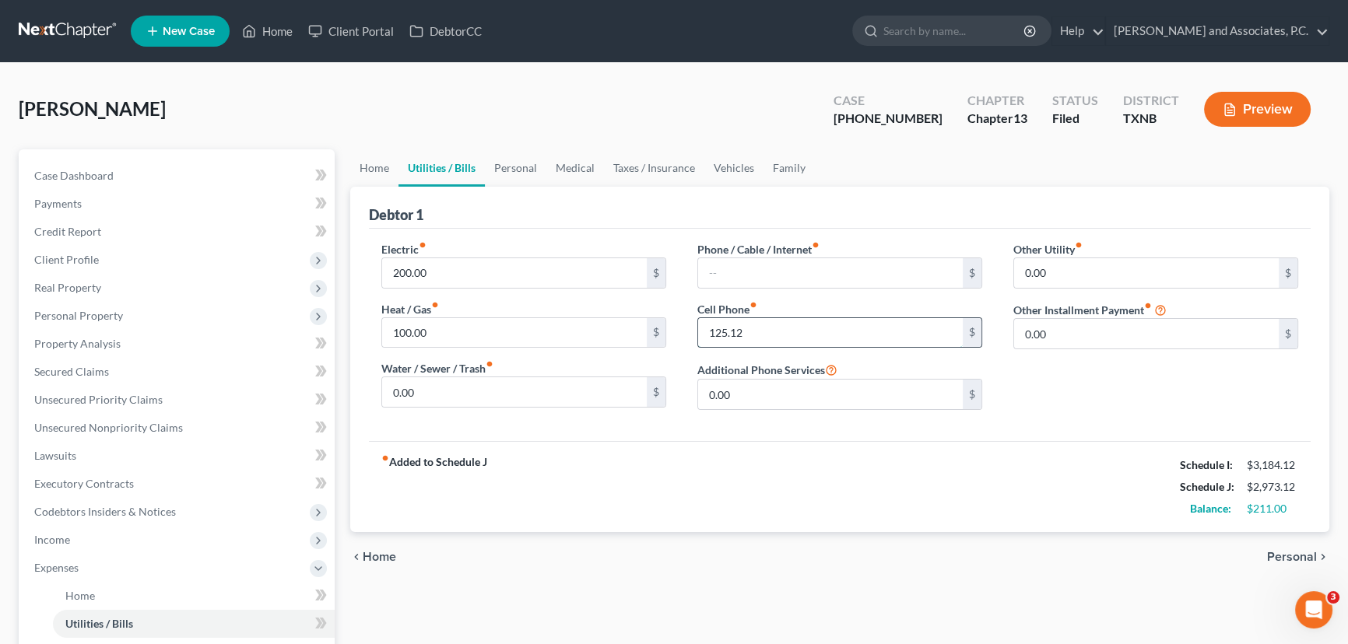
click at [773, 334] on input "125.12" at bounding box center [830, 333] width 265 height 30
type input "1"
type input "146.12"
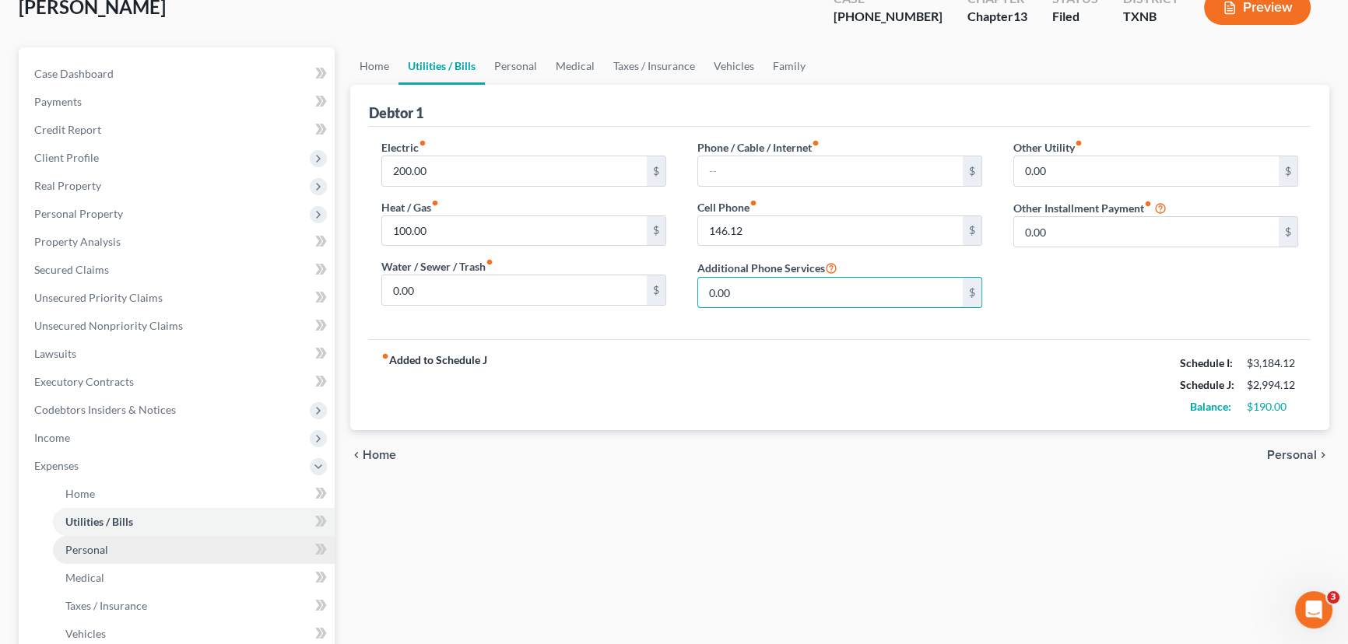
scroll to position [212, 0]
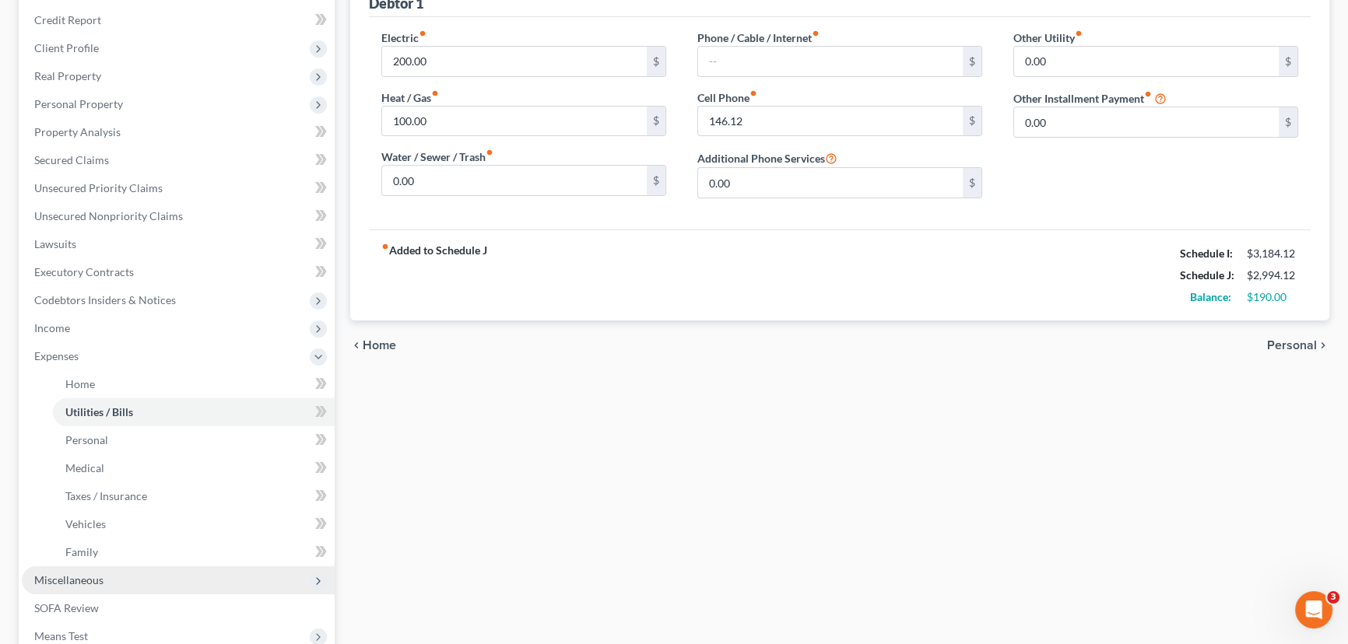
click at [85, 587] on span "Miscellaneous" at bounding box center [178, 580] width 313 height 28
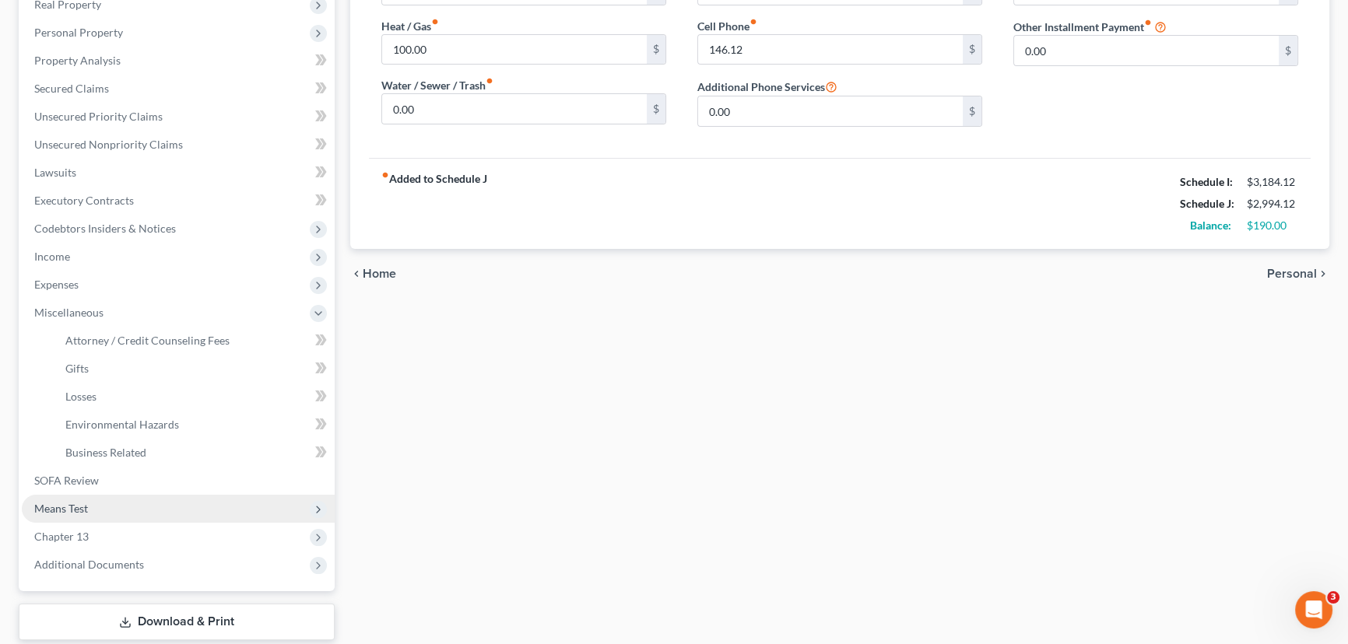
scroll to position [377, 0]
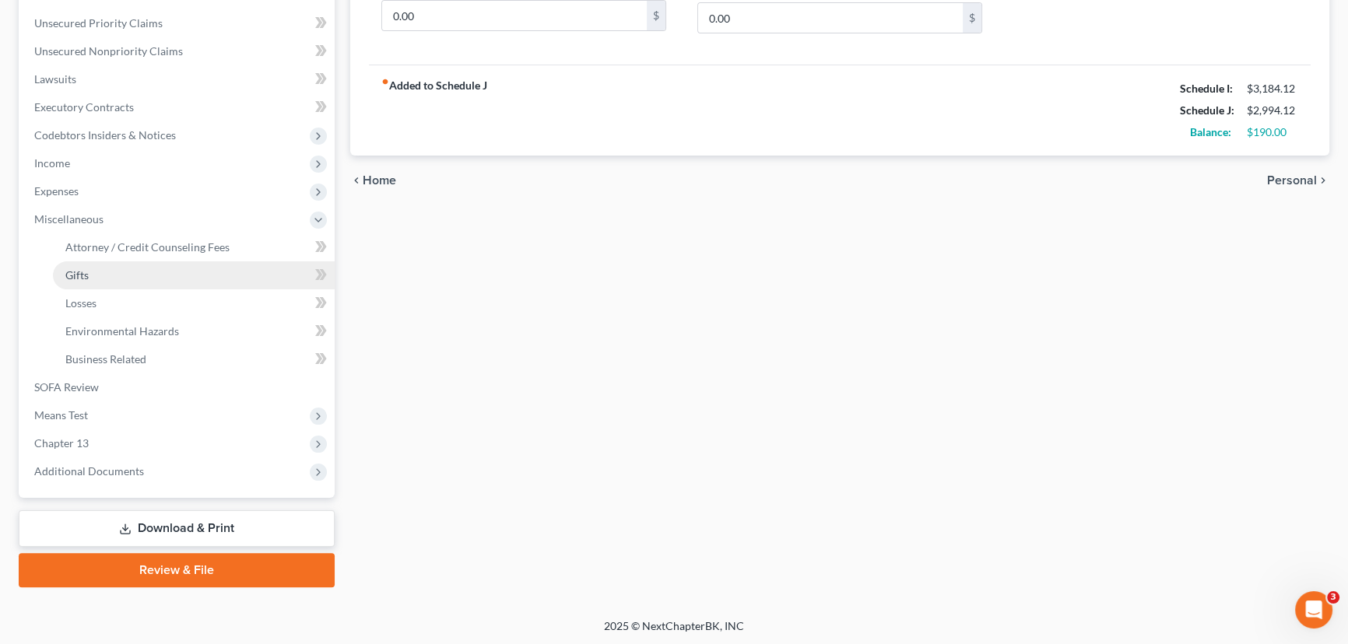
click at [128, 276] on link "Gifts" at bounding box center [194, 275] width 282 height 28
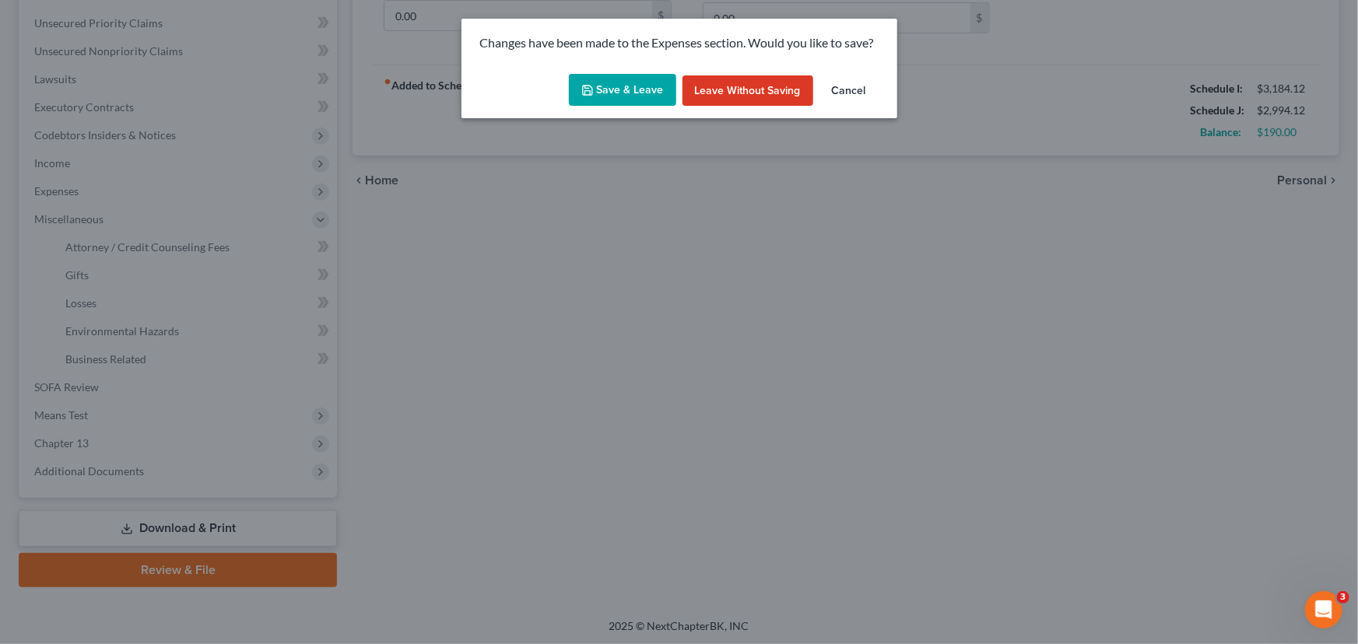
click at [619, 85] on button "Save & Leave" at bounding box center [622, 90] width 107 height 33
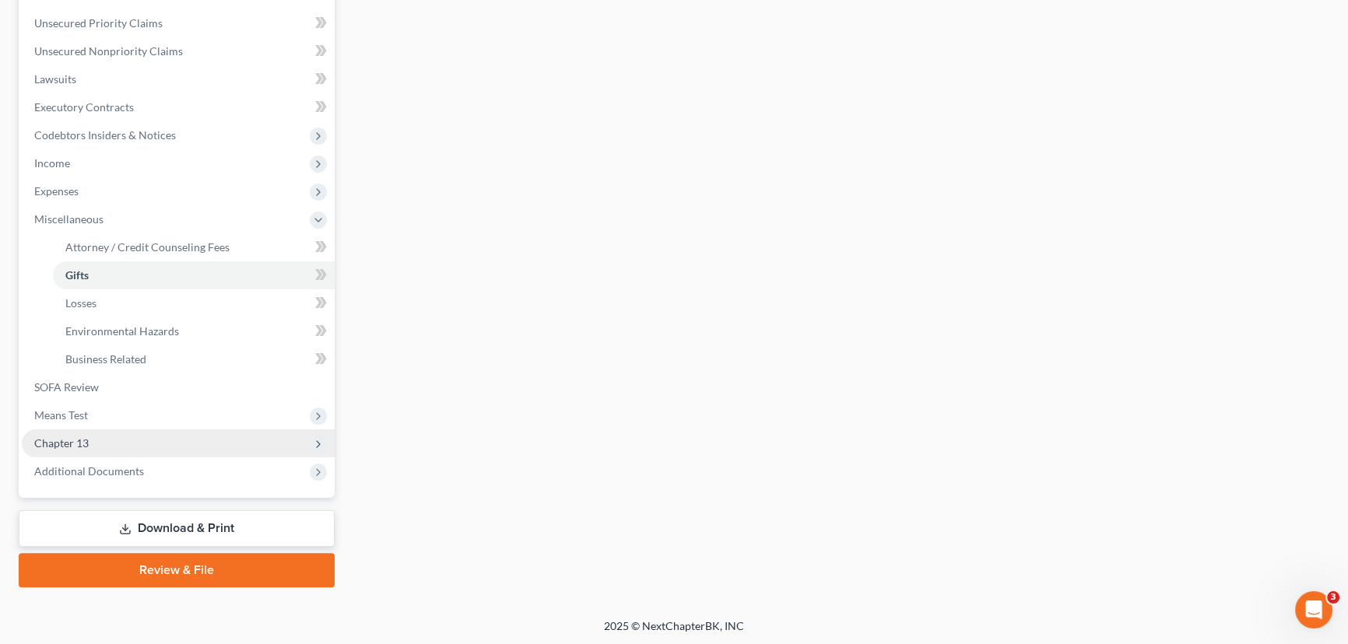
click at [119, 433] on span "Chapter 13" at bounding box center [178, 444] width 313 height 28
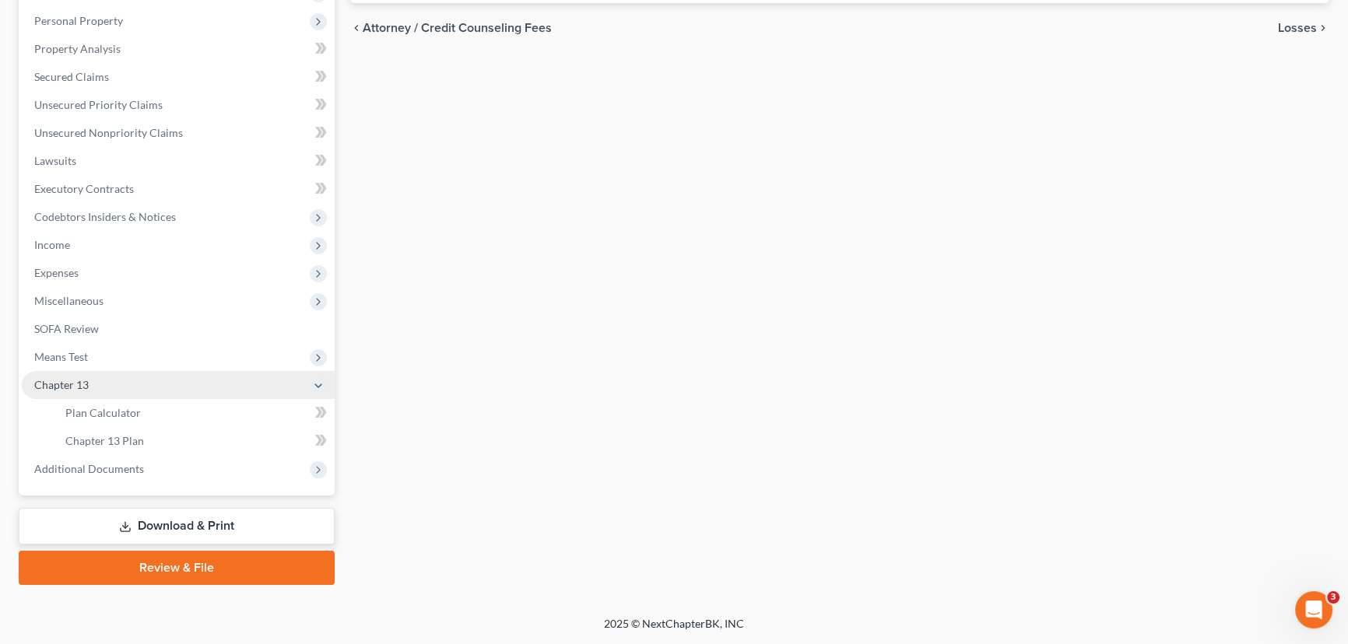
scroll to position [293, 0]
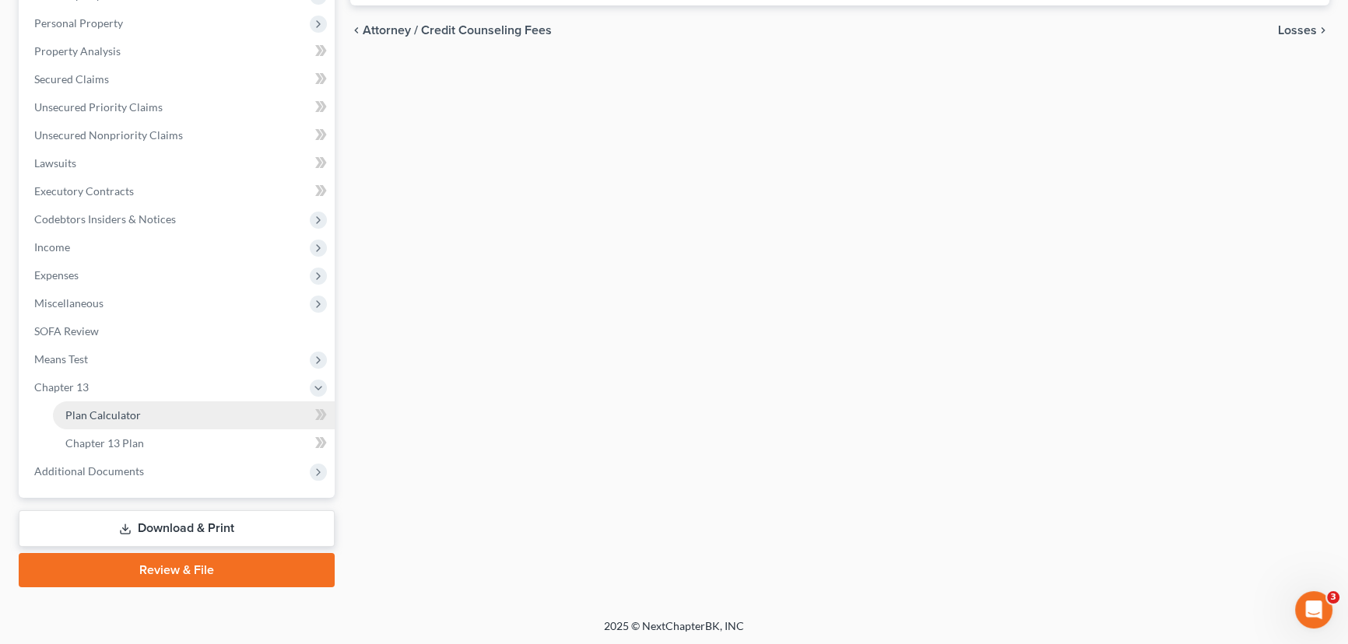
click at [138, 418] on span "Plan Calculator" at bounding box center [102, 415] width 75 height 13
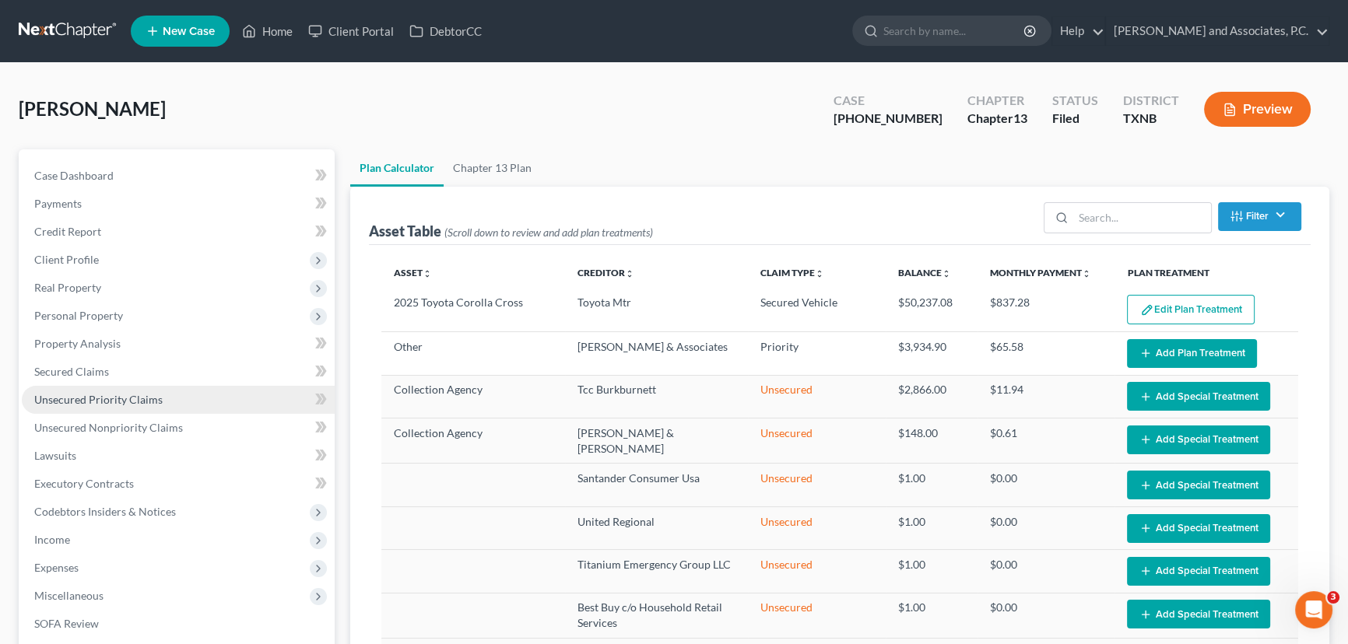
select select "59"
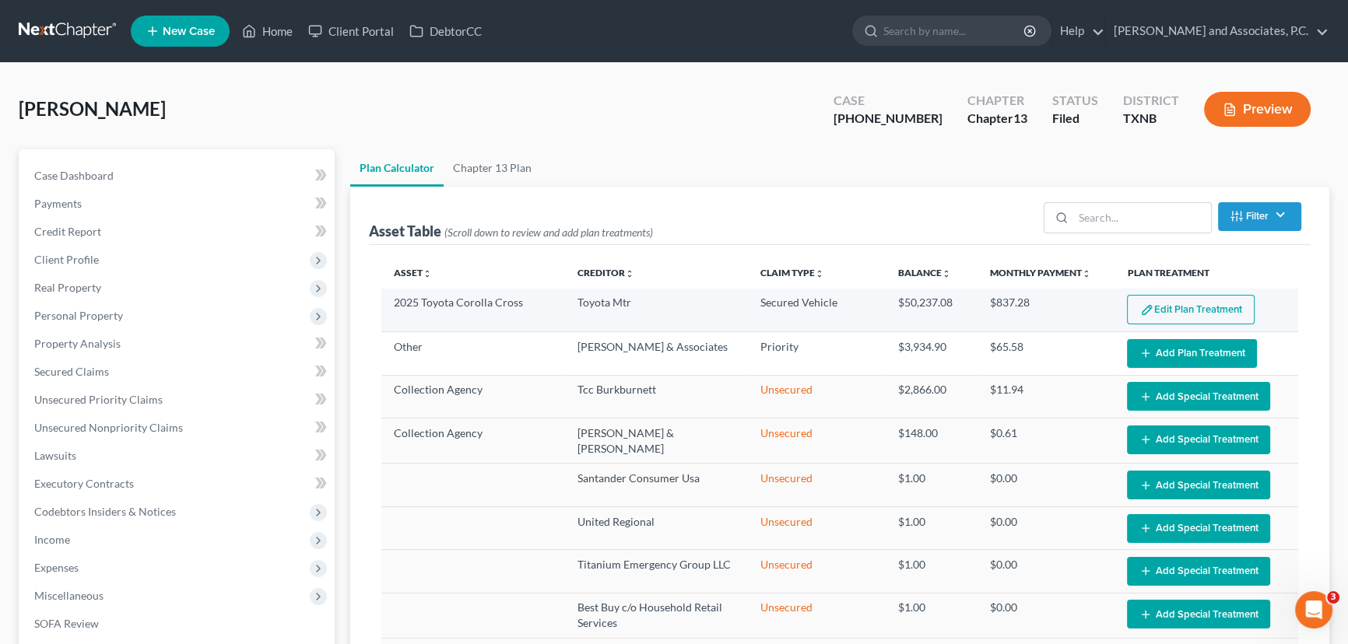
click at [1159, 306] on button "Edit Plan Treatment" at bounding box center [1191, 310] width 128 height 30
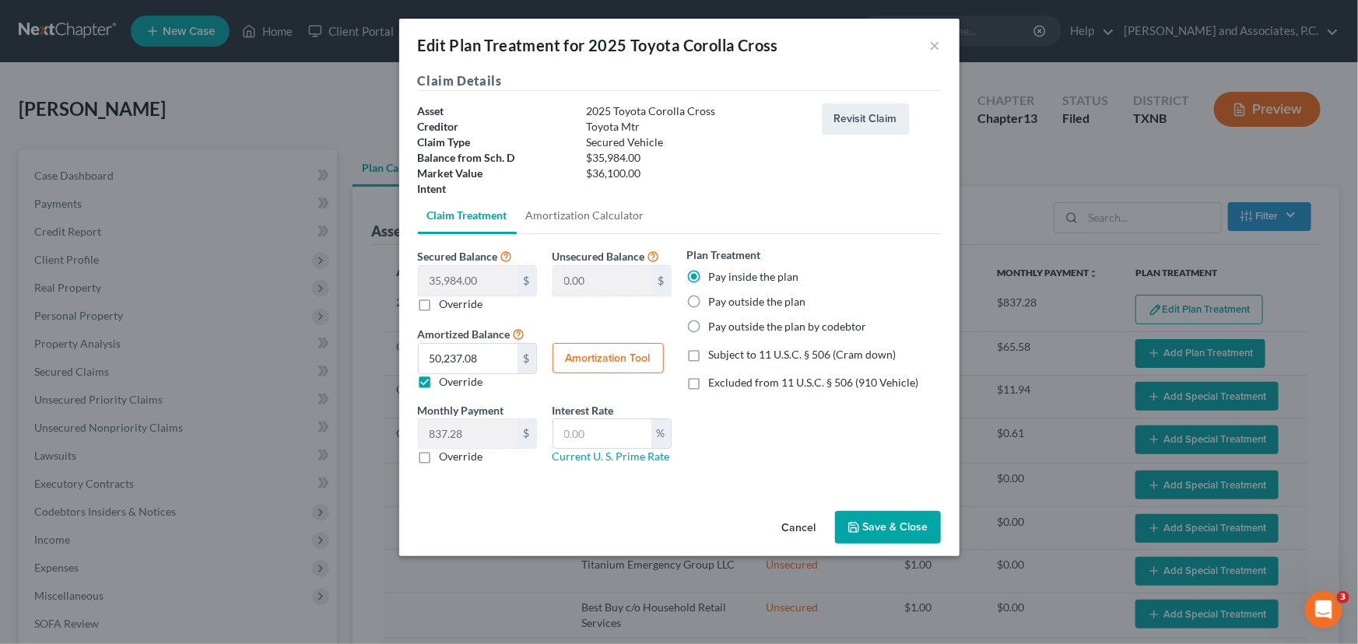
click at [709, 303] on label "Pay outside the plan" at bounding box center [757, 302] width 97 height 16
click at [715, 303] on input "Pay outside the plan" at bounding box center [720, 299] width 10 height 10
radio input "true"
click at [521, 211] on link "Amortization Calculator" at bounding box center [585, 215] width 137 height 37
type input "35,984.00"
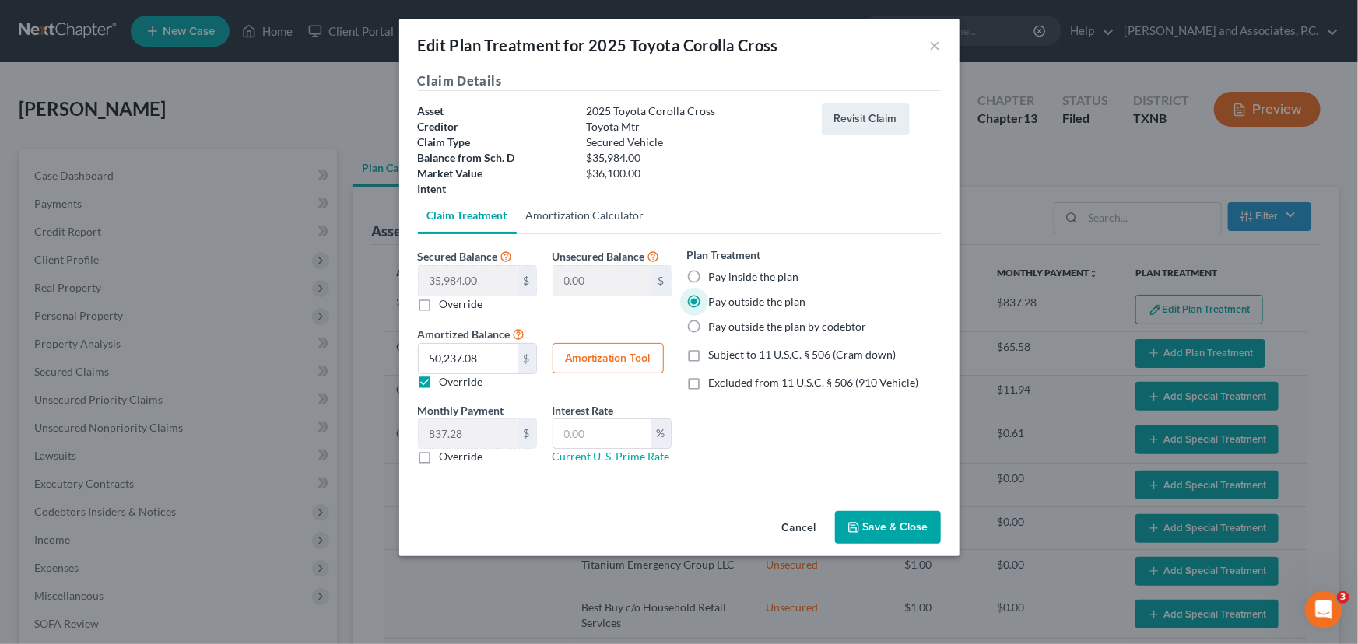
type input "60"
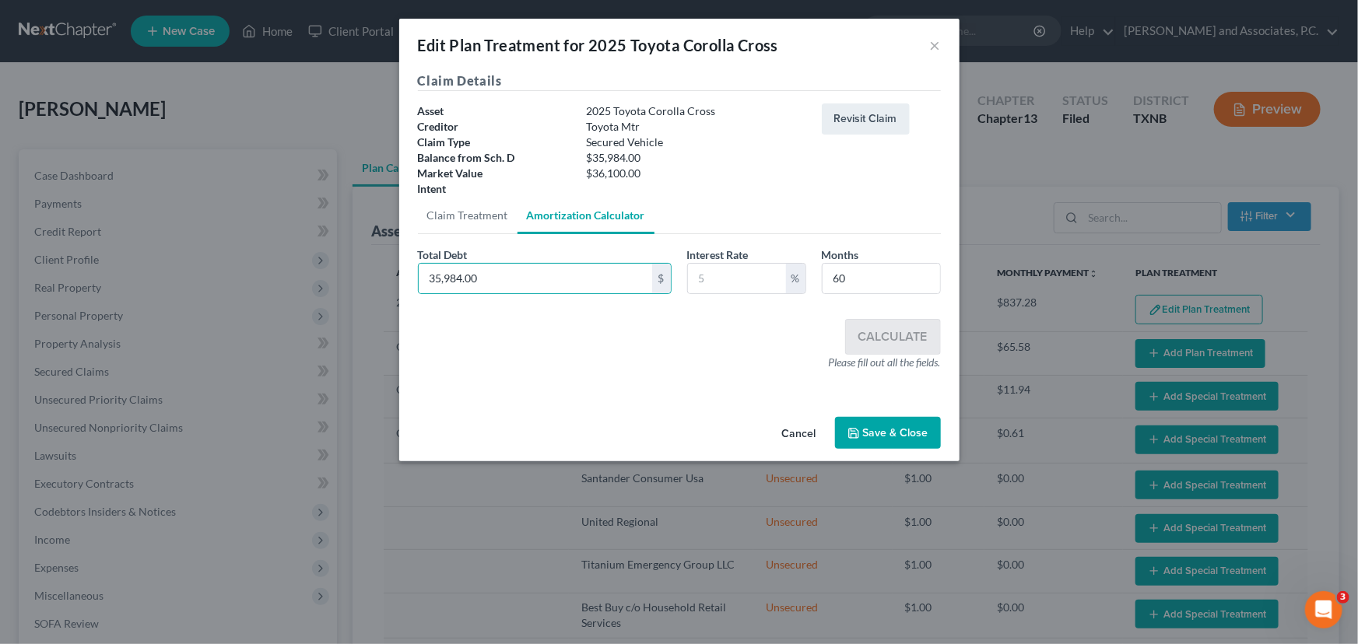
click at [781, 374] on div "Secured Balance 35,984.00 $ 0.00 $ Override Unsecured Balance 0.00 $ Amortized …" at bounding box center [679, 314] width 523 height 161
click at [889, 428] on button "Save & Close" at bounding box center [888, 433] width 106 height 33
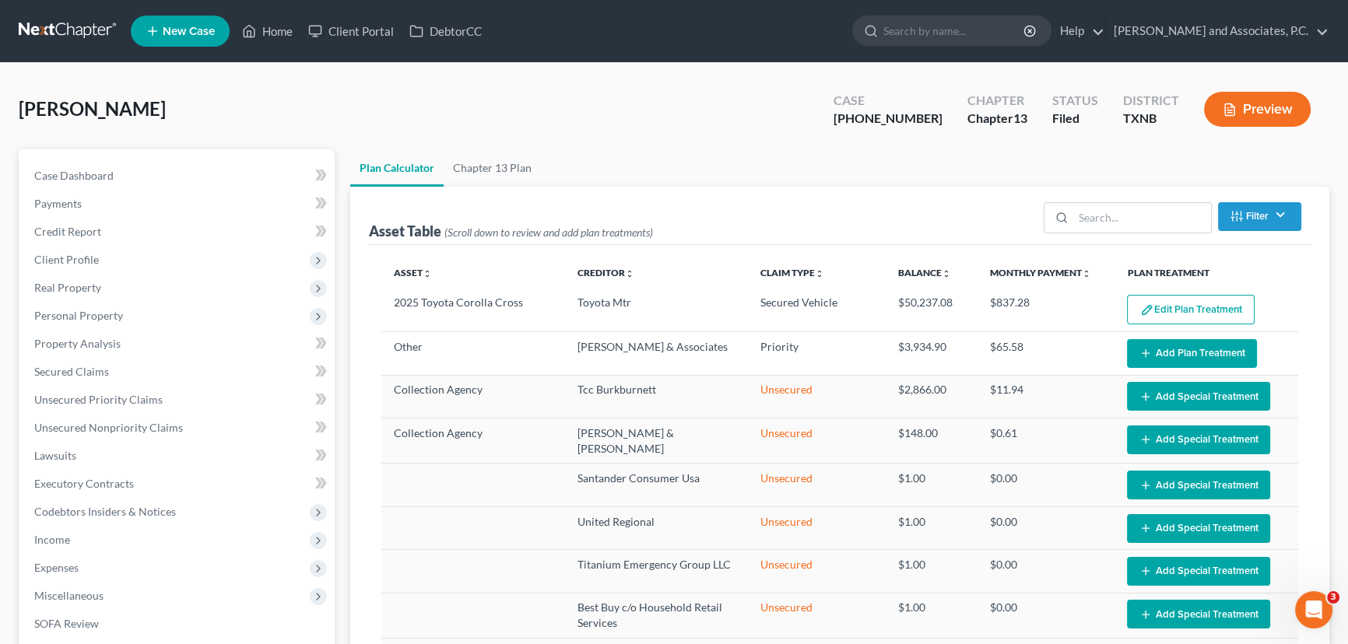
select select "59"
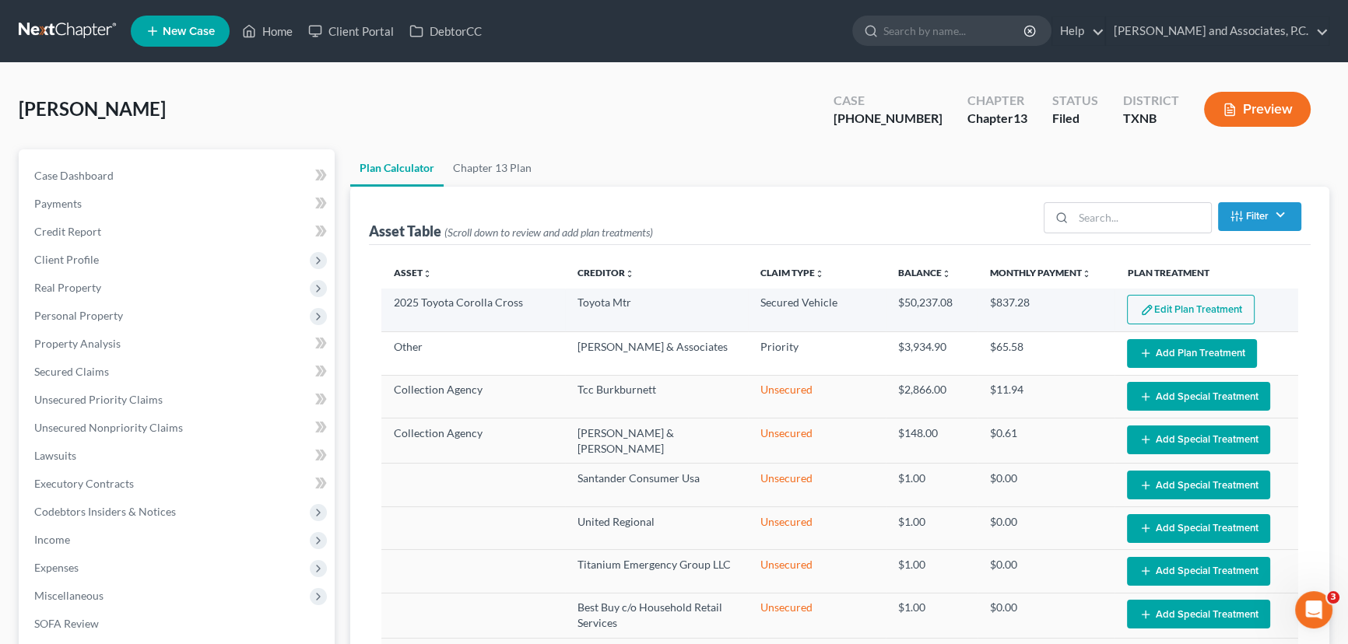
click at [1192, 307] on button "Edit Plan Treatment" at bounding box center [1191, 310] width 128 height 30
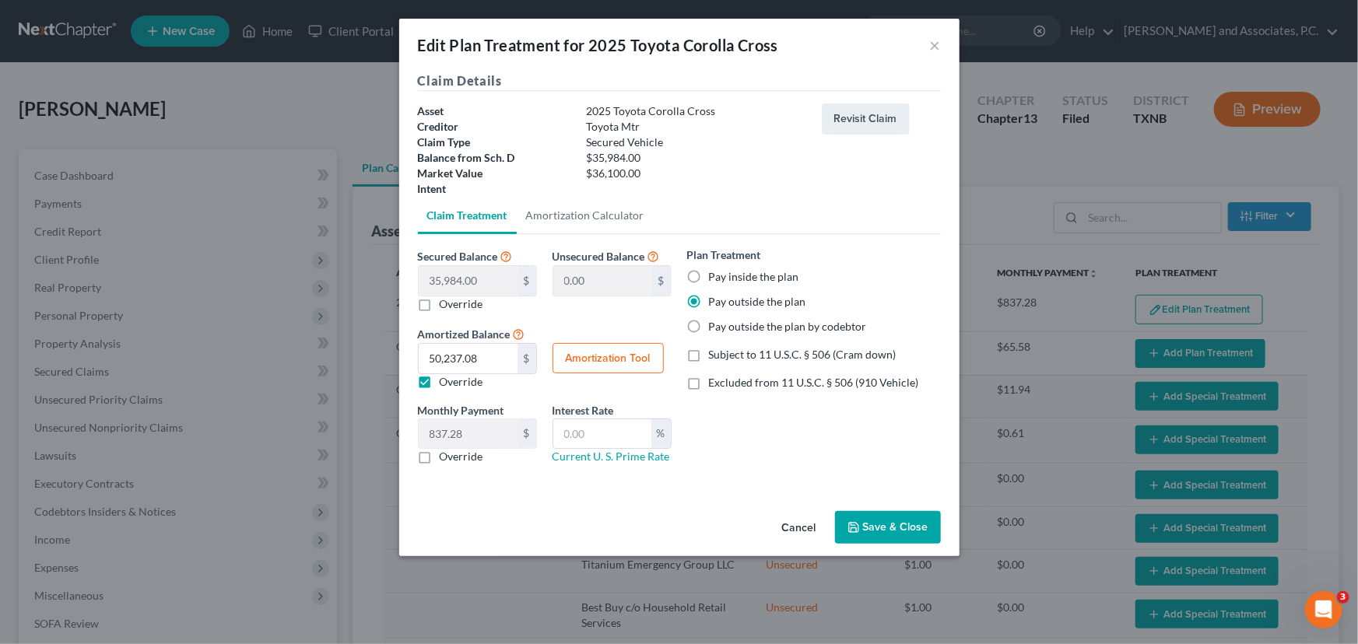
click at [879, 527] on button "Save & Close" at bounding box center [888, 527] width 106 height 33
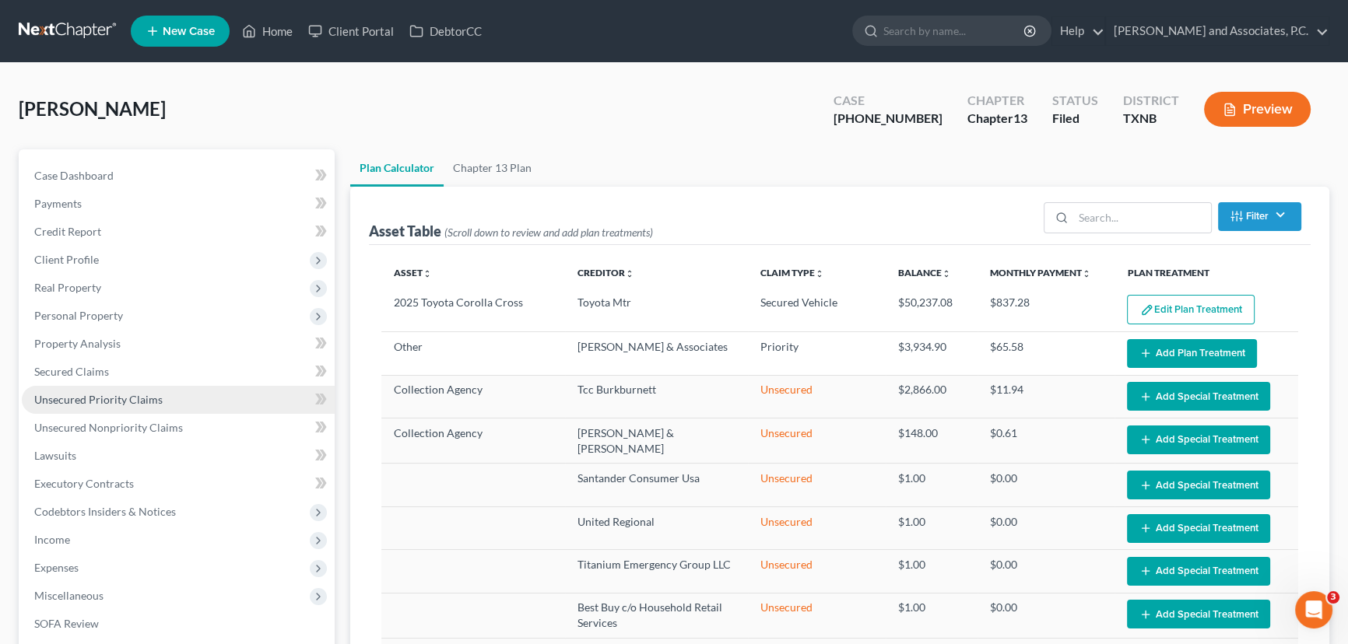
select select "59"
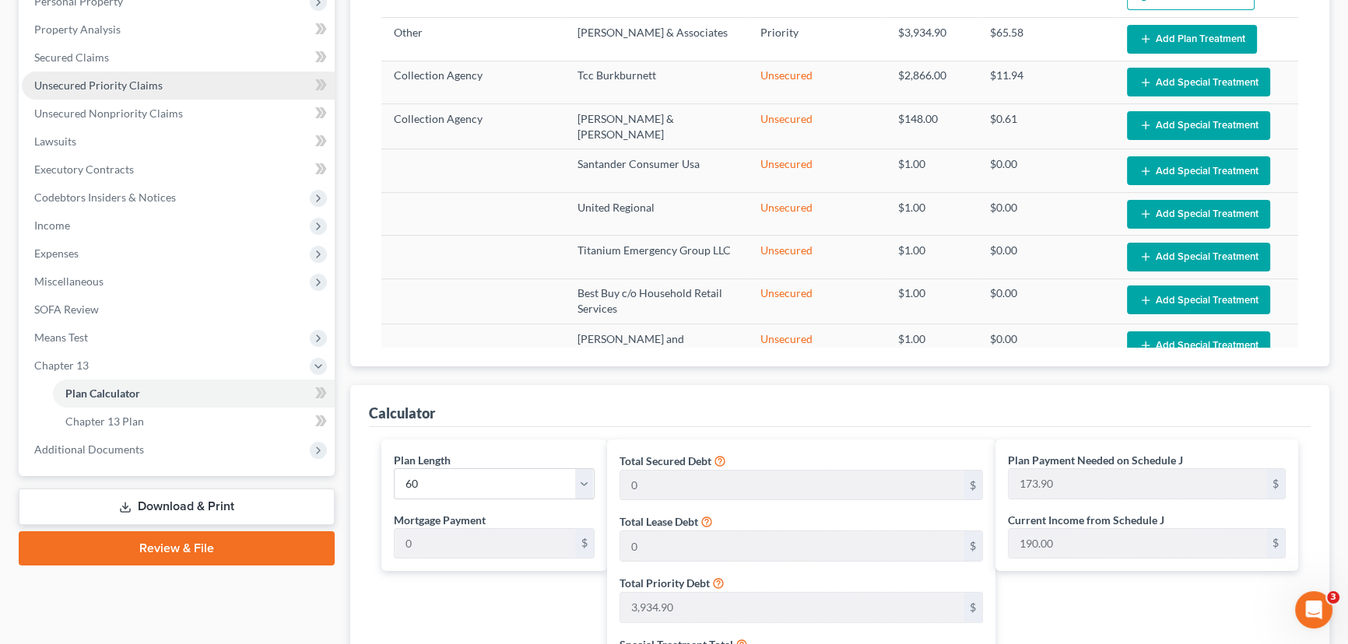
scroll to position [353, 0]
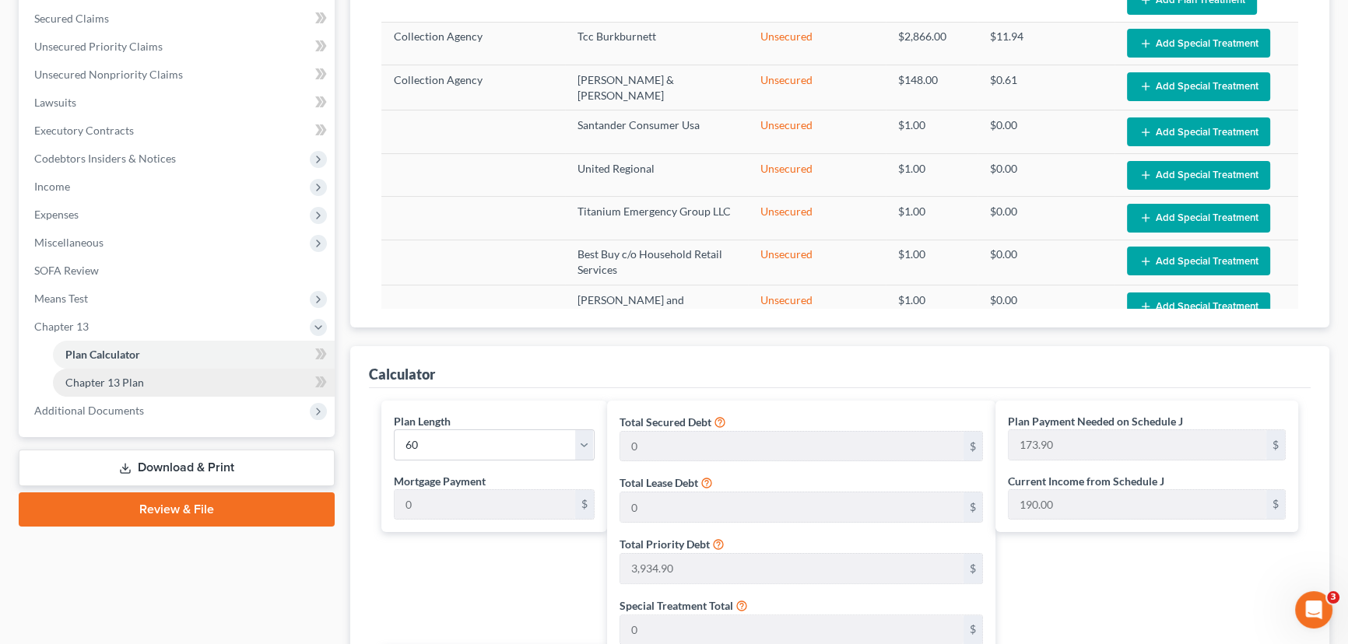
click at [163, 387] on link "Chapter 13 Plan" at bounding box center [194, 383] width 282 height 28
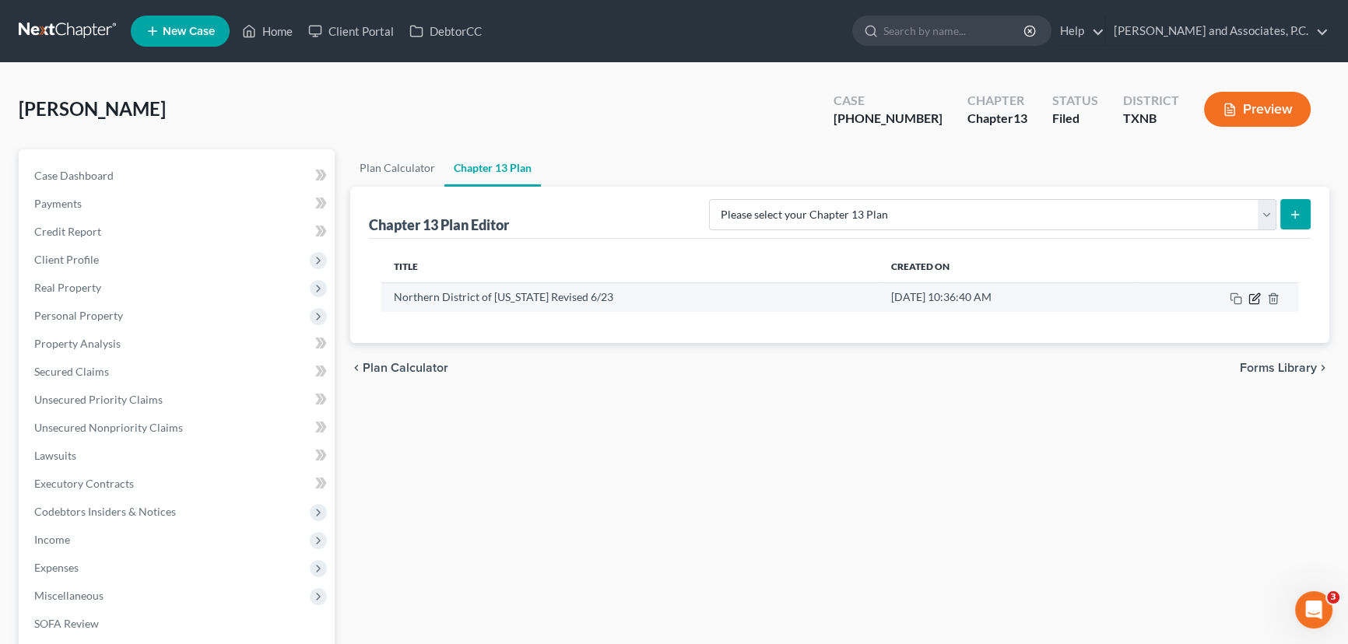
click at [1254, 300] on icon "button" at bounding box center [1254, 299] width 12 height 12
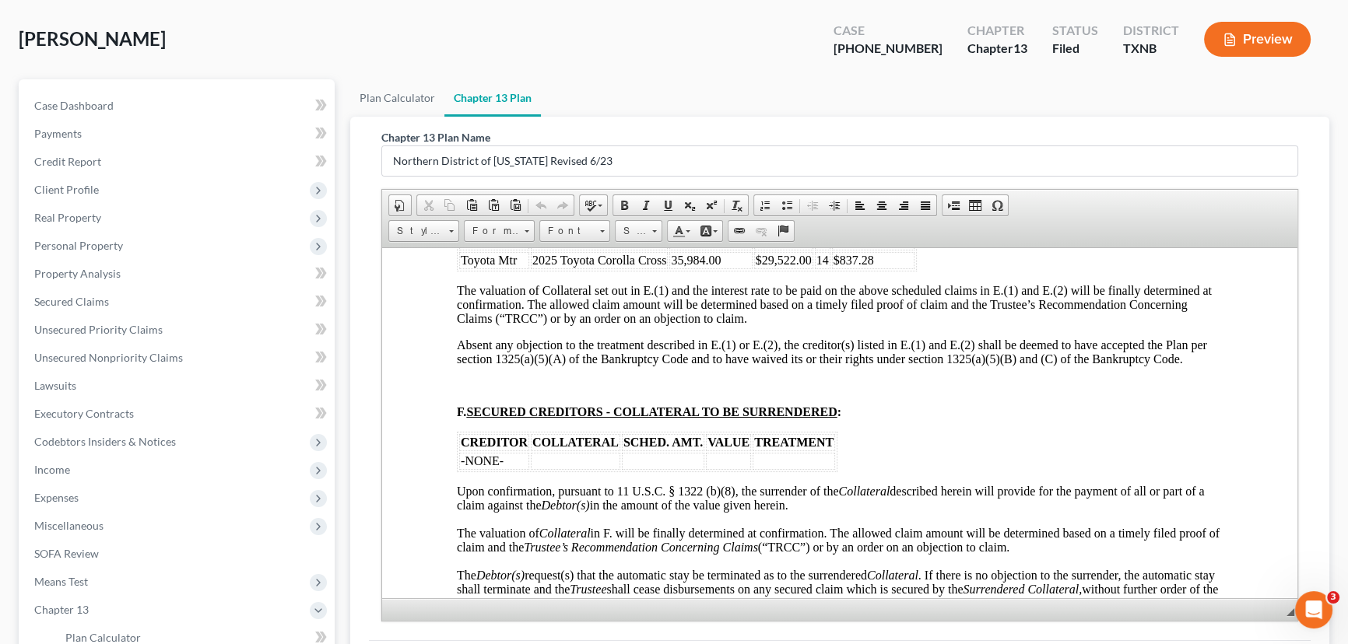
scroll to position [2264, 0]
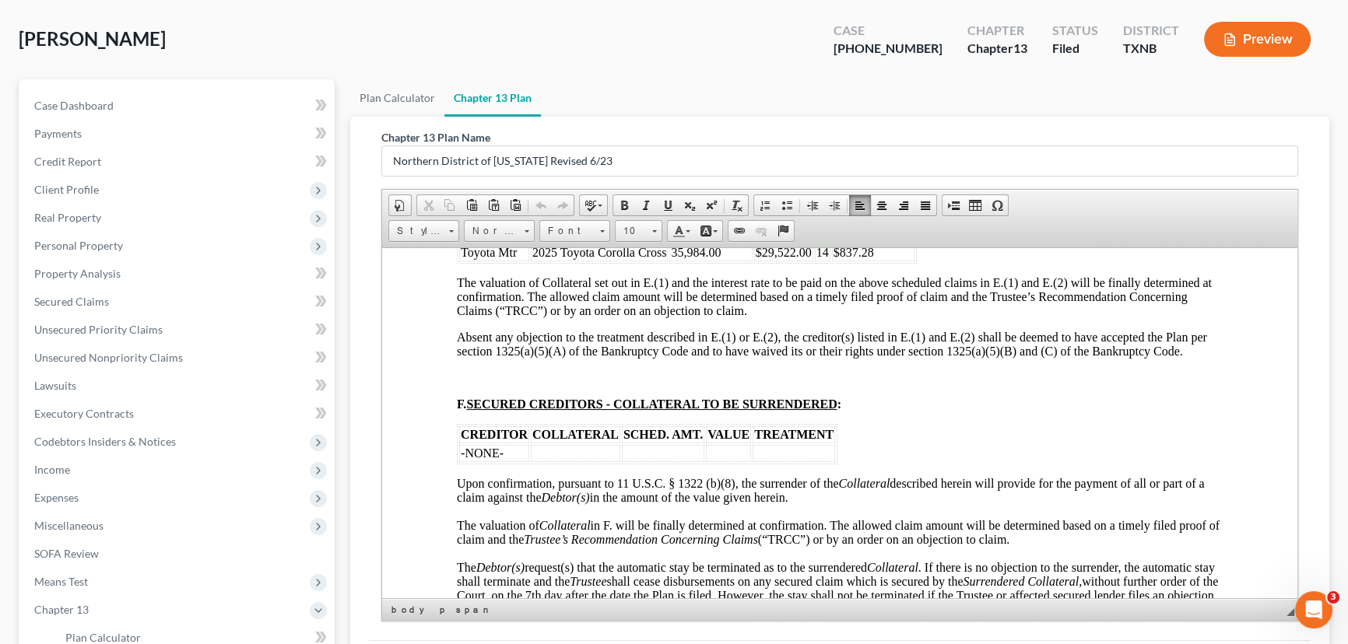
click at [514, 258] on font "Toyota Mtr" at bounding box center [489, 251] width 56 height 13
click at [631, 258] on span "2025 Toyota Coroll Cross" at bounding box center [596, 251] width 128 height 13
drag, startPoint x: 646, startPoint y: 324, endPoint x: 552, endPoint y: 328, distance: 94.2
click at [552, 258] on span "2025 Toyota Coroll Cross" at bounding box center [596, 251] width 128 height 13
drag, startPoint x: 563, startPoint y: 323, endPoint x: 538, endPoint y: 324, distance: 25.7
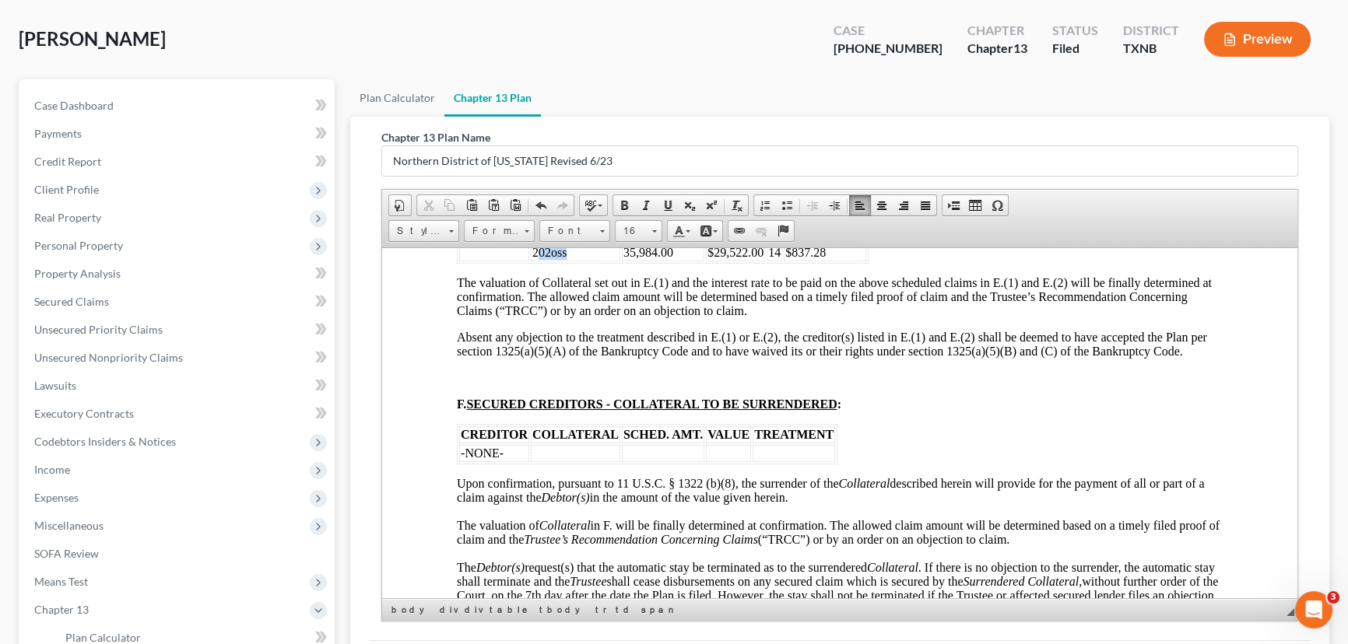
click at [538, 261] on td "202oss" at bounding box center [575, 252] width 89 height 17
drag, startPoint x: 677, startPoint y: 324, endPoint x: 612, endPoint y: 335, distance: 65.4
click at [612, 263] on table "CREDITOR COLLATERAL SCHED. AMT. VALUE % TREATMENT 35,984.00 $29,522.00 14 $837.…" at bounding box center [663, 243] width 412 height 40
drag, startPoint x: 763, startPoint y: 325, endPoint x: 709, endPoint y: 325, distance: 53.7
click at [709, 261] on td "$29,522.00" at bounding box center [735, 252] width 59 height 17
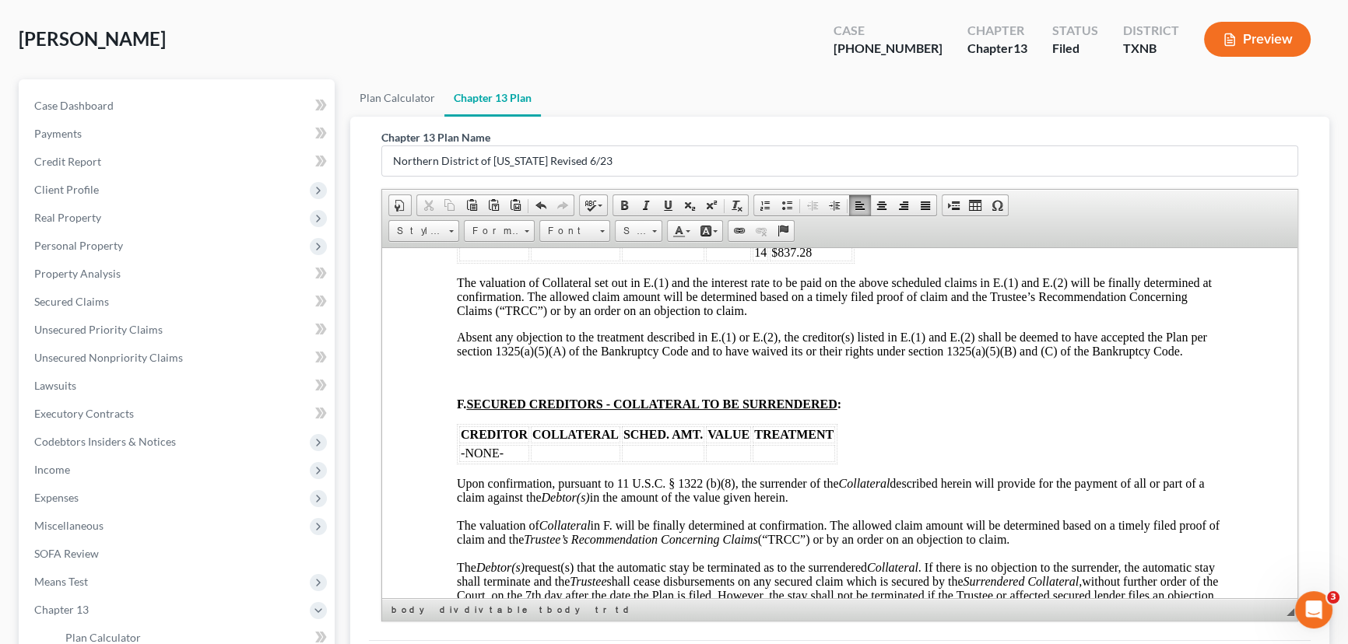
click at [763, 258] on span "14" at bounding box center [760, 251] width 12 height 13
click at [815, 261] on td "$837.28" at bounding box center [811, 252] width 82 height 17
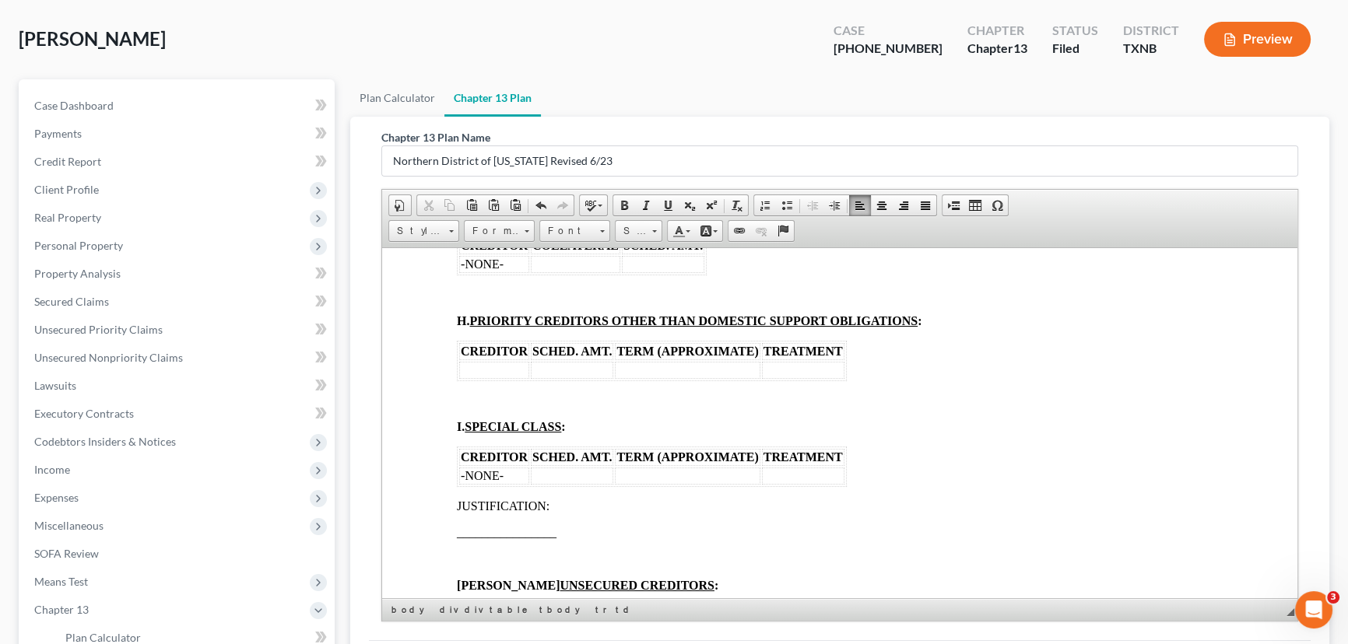
scroll to position [2758, 0]
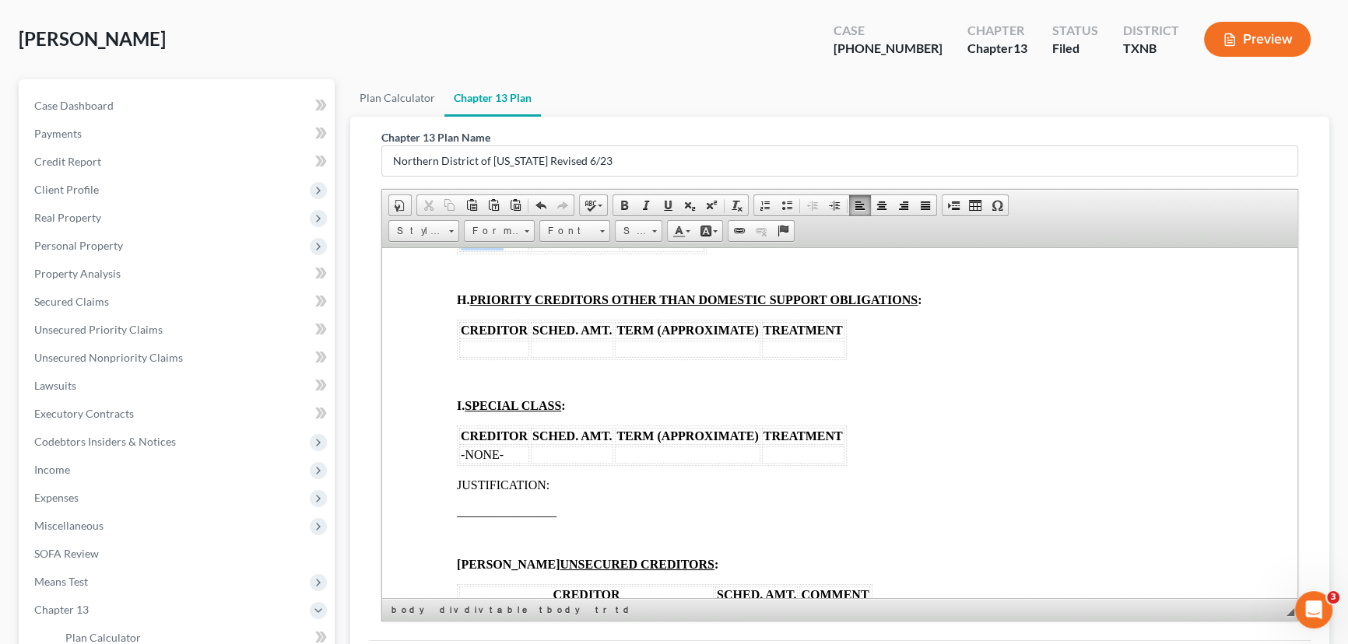
drag, startPoint x: 520, startPoint y: 331, endPoint x: 461, endPoint y: 329, distance: 59.2
click at [461, 251] on td "-NONE-" at bounding box center [494, 242] width 70 height 17
click at [563, 251] on td "2025" at bounding box center [575, 242] width 89 height 17
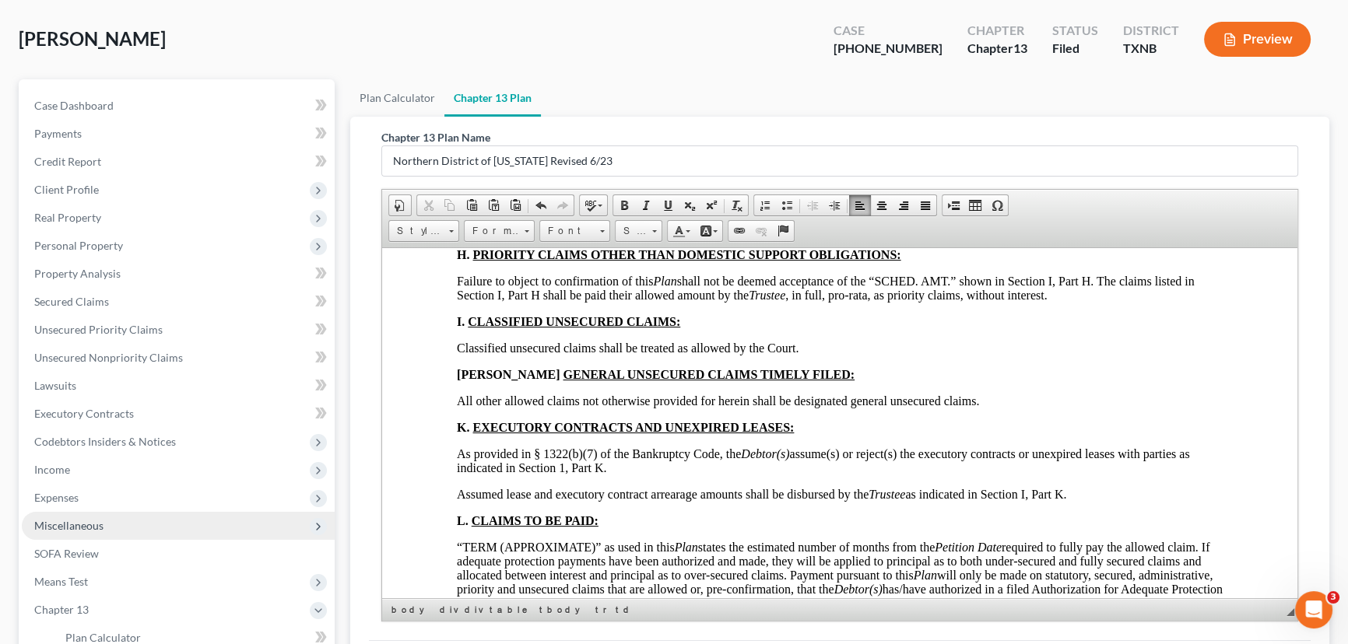
scroll to position [293, 0]
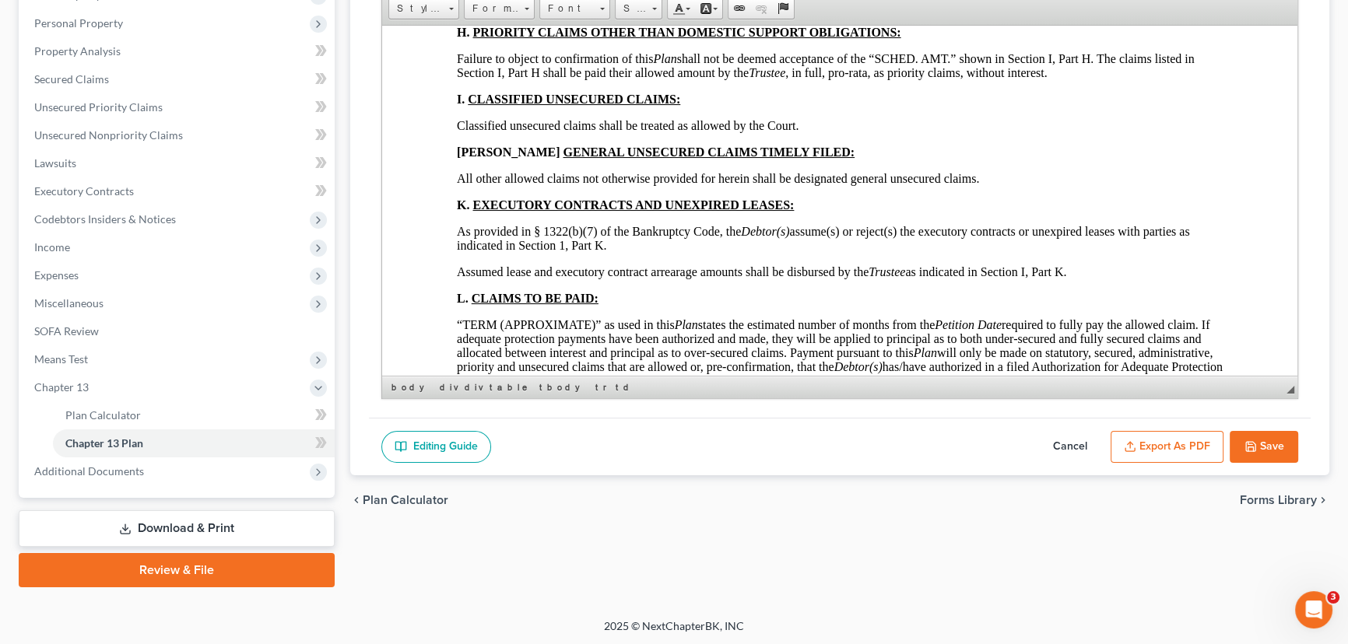
click at [1285, 456] on button "Save" at bounding box center [1263, 447] width 68 height 33
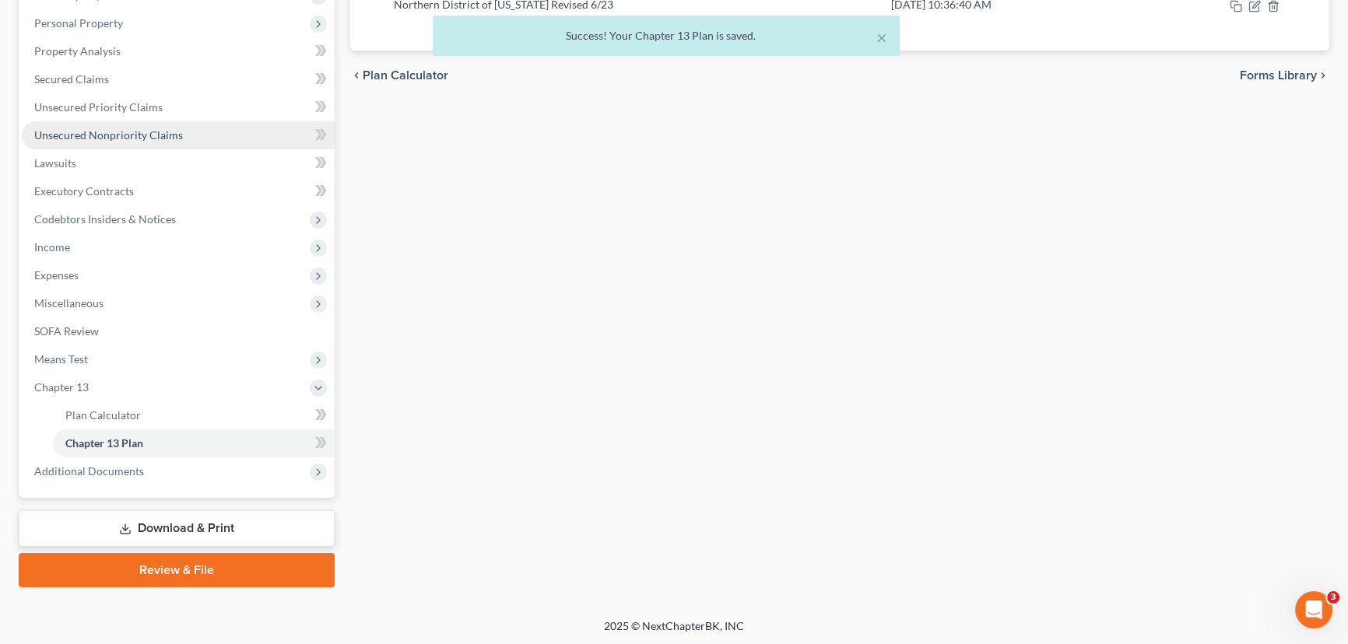
scroll to position [0, 0]
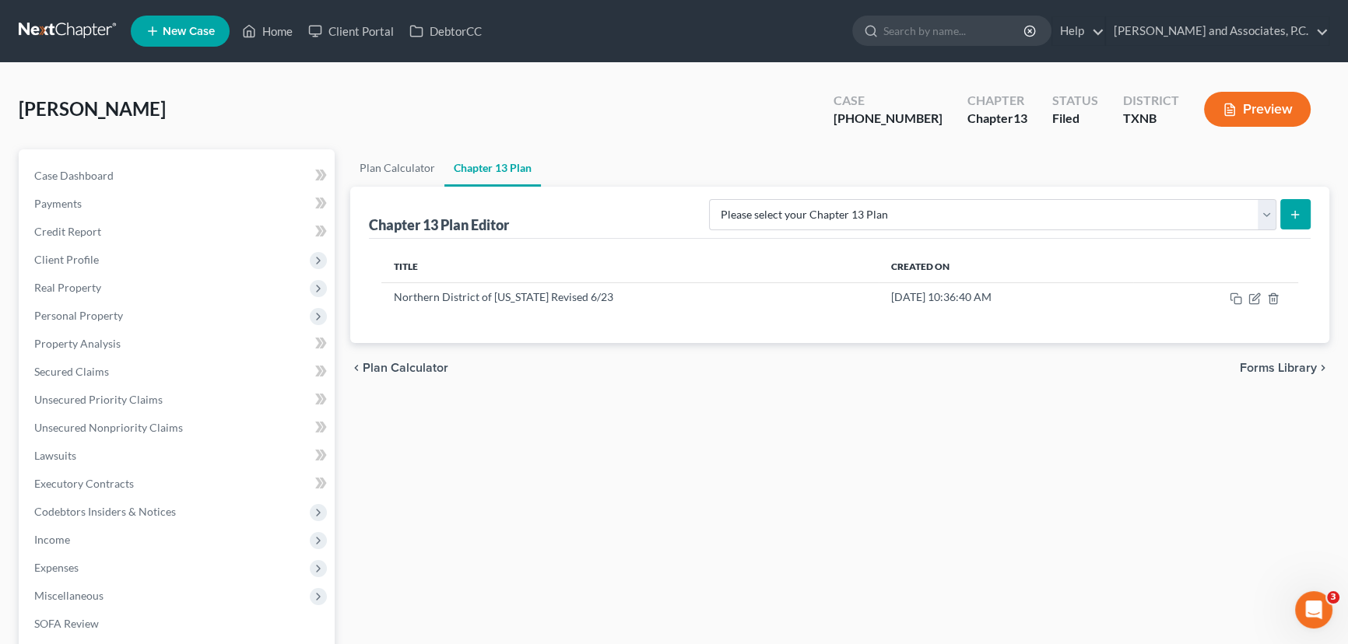
click at [555, 447] on div "Plan Calculator Chapter 13 Plan Chapter 13 Plan Editor Please select your Chapt…" at bounding box center [839, 514] width 994 height 731
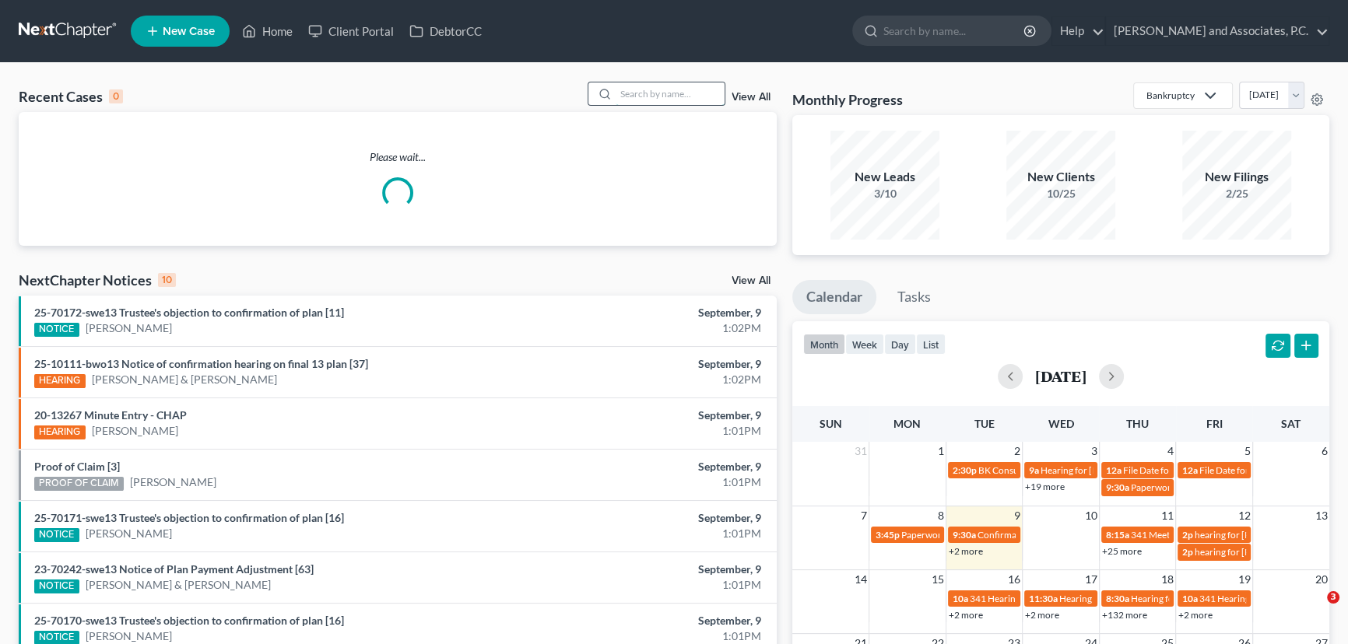
click at [666, 97] on input "search" at bounding box center [669, 93] width 109 height 23
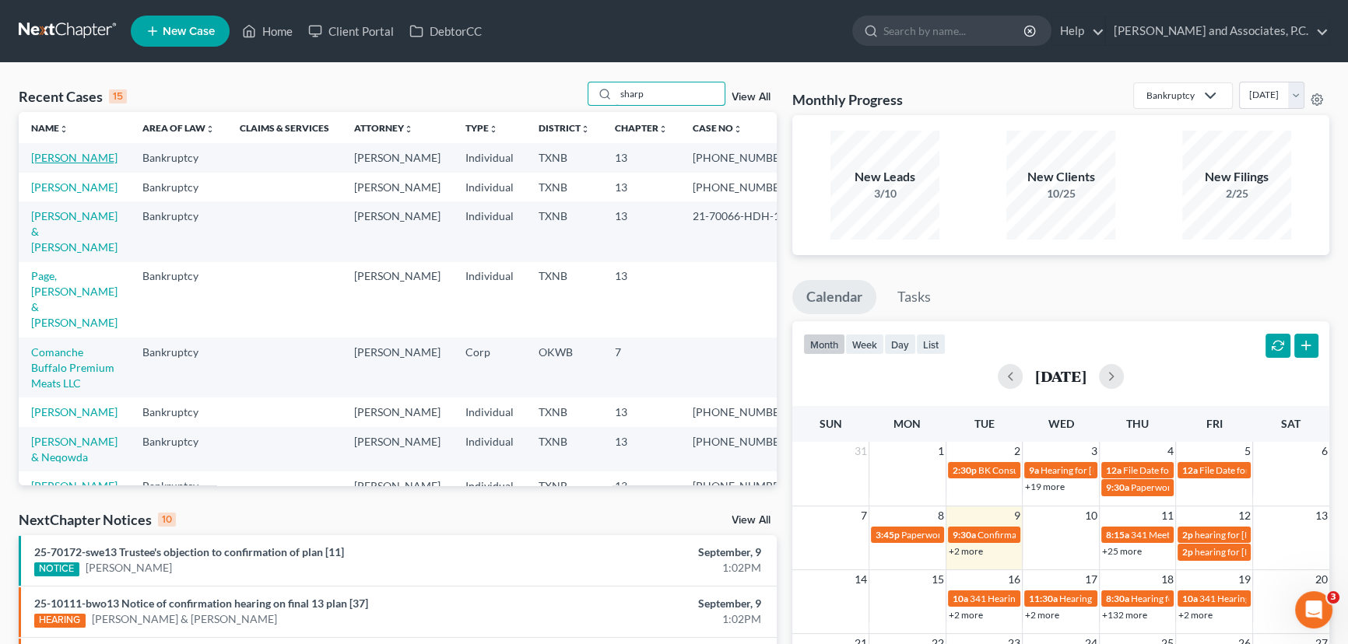
type input "sharp"
click at [68, 160] on link "[PERSON_NAME]" at bounding box center [74, 157] width 86 height 13
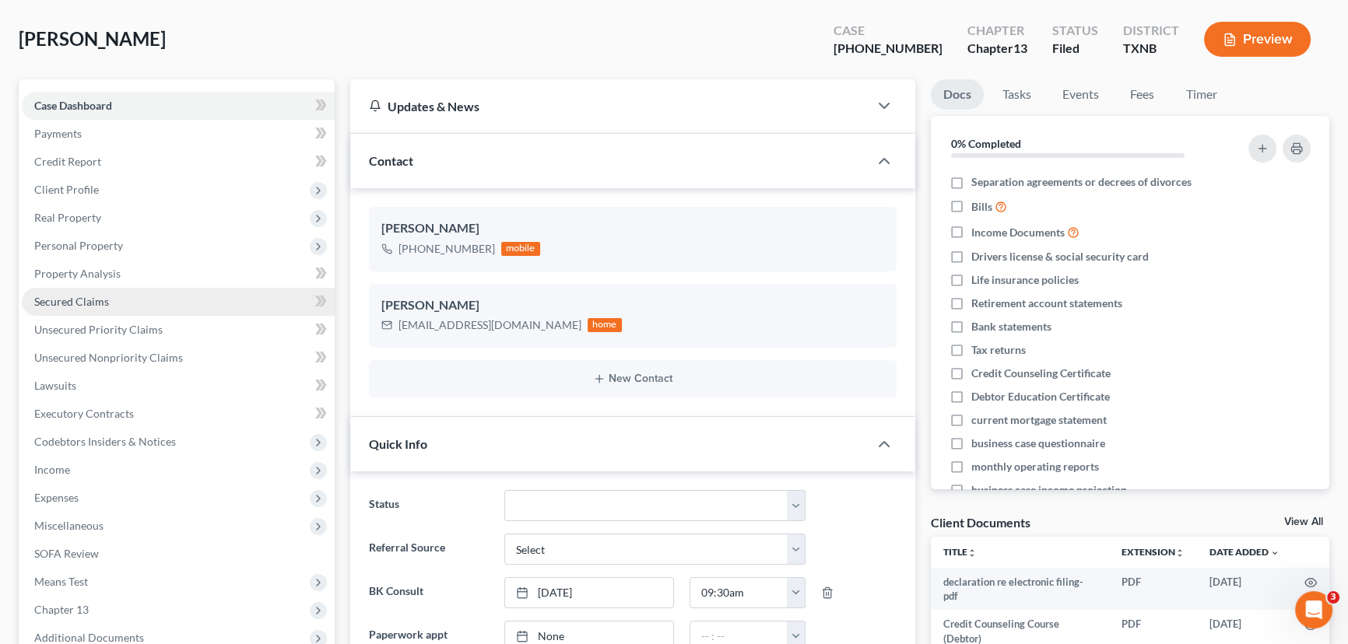
scroll to position [1883, 0]
click at [114, 303] on link "Secured Claims" at bounding box center [178, 302] width 313 height 28
